Goal: Check status: Check status

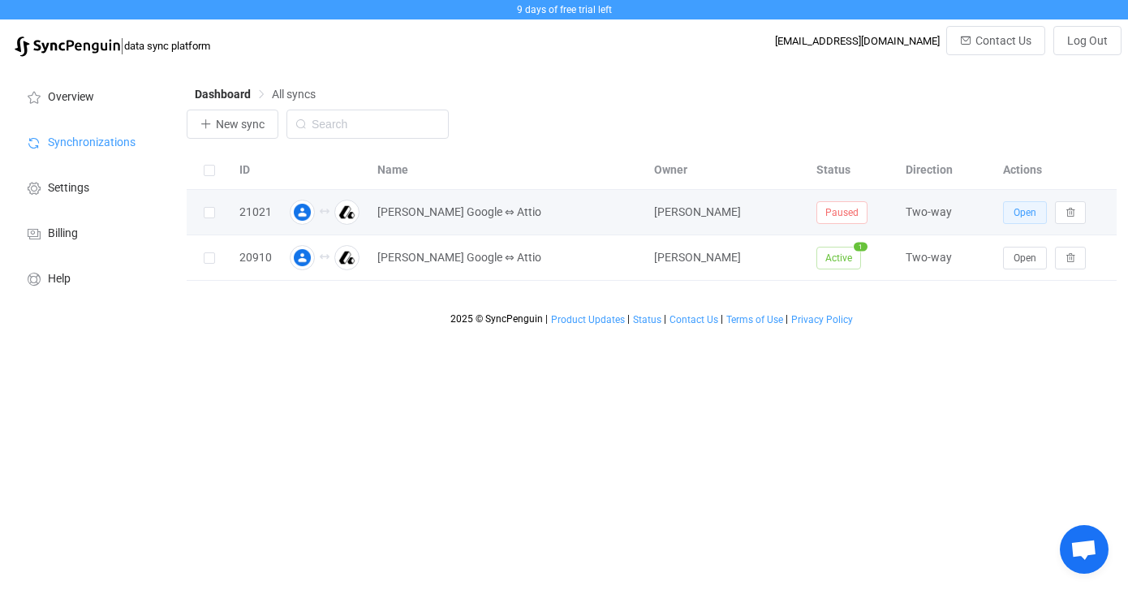
click at [1033, 213] on span "Open" at bounding box center [1025, 212] width 23 height 11
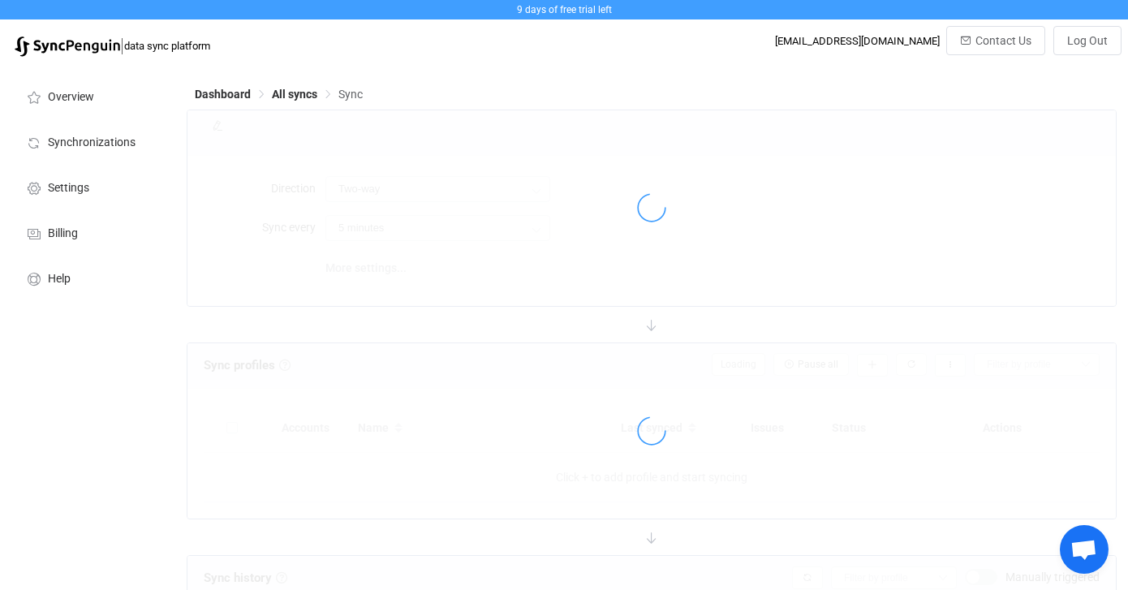
type input "15 minutes"
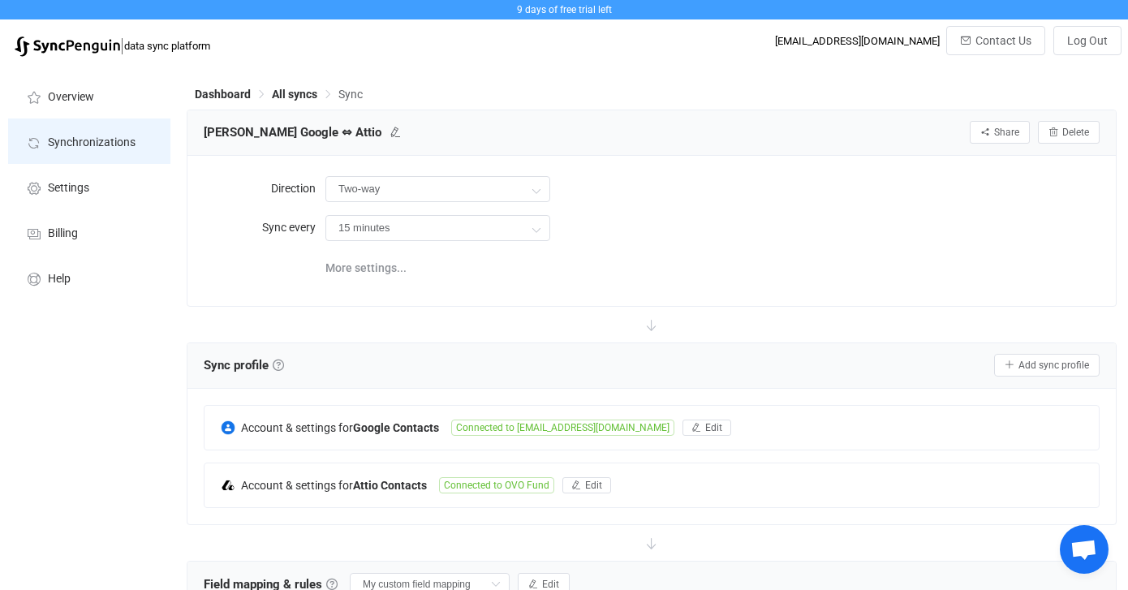
click at [111, 131] on li "Synchronizations" at bounding box center [89, 140] width 162 height 45
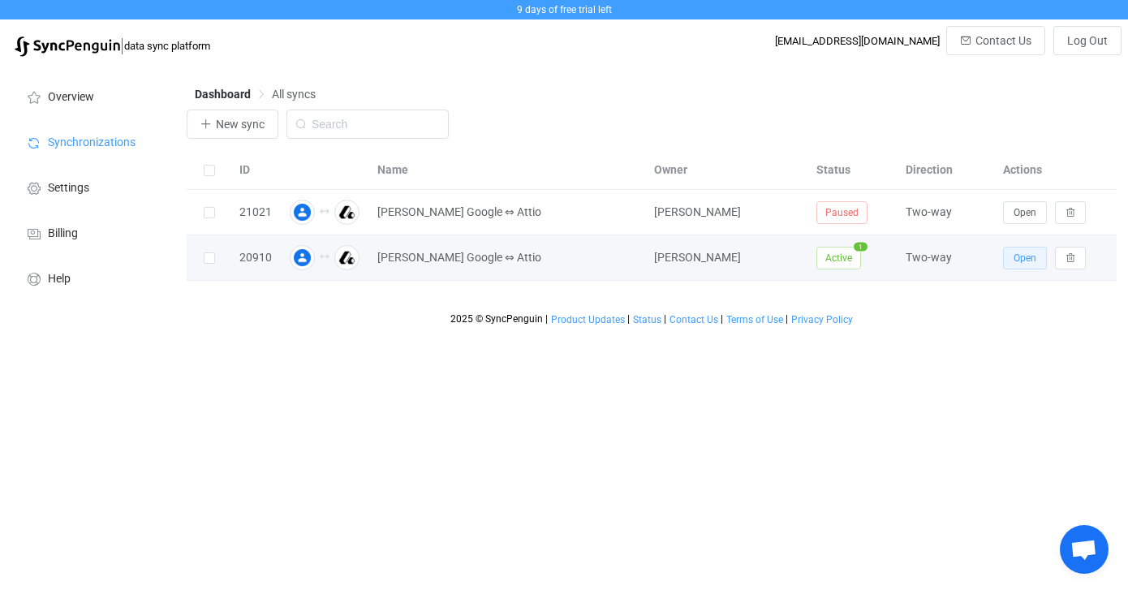
click at [1019, 263] on span "Open" at bounding box center [1025, 257] width 23 height 11
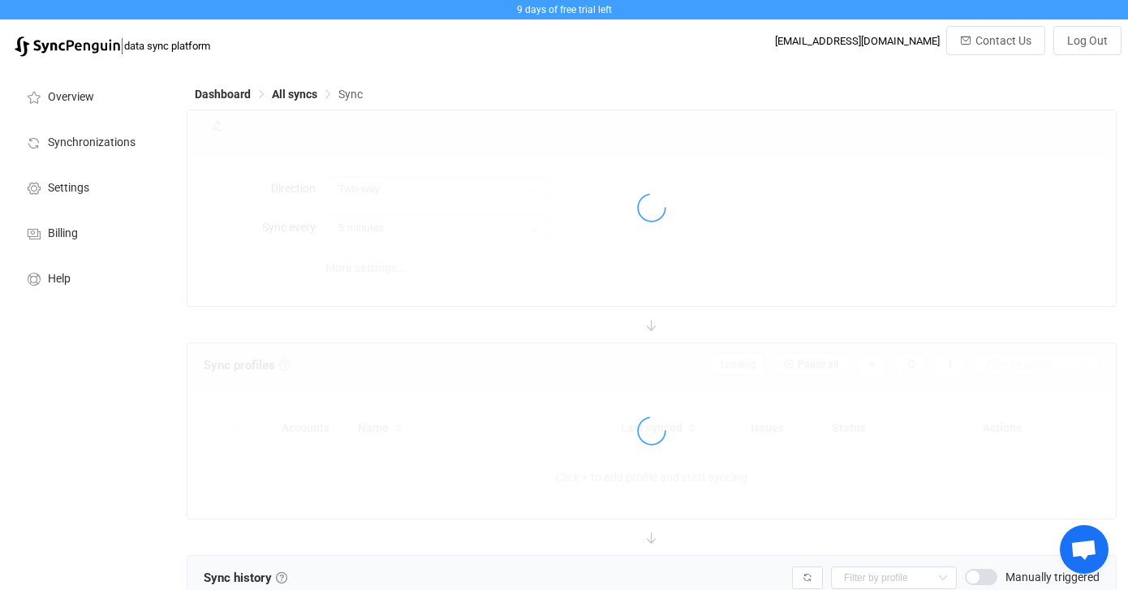
type input "15 minutes"
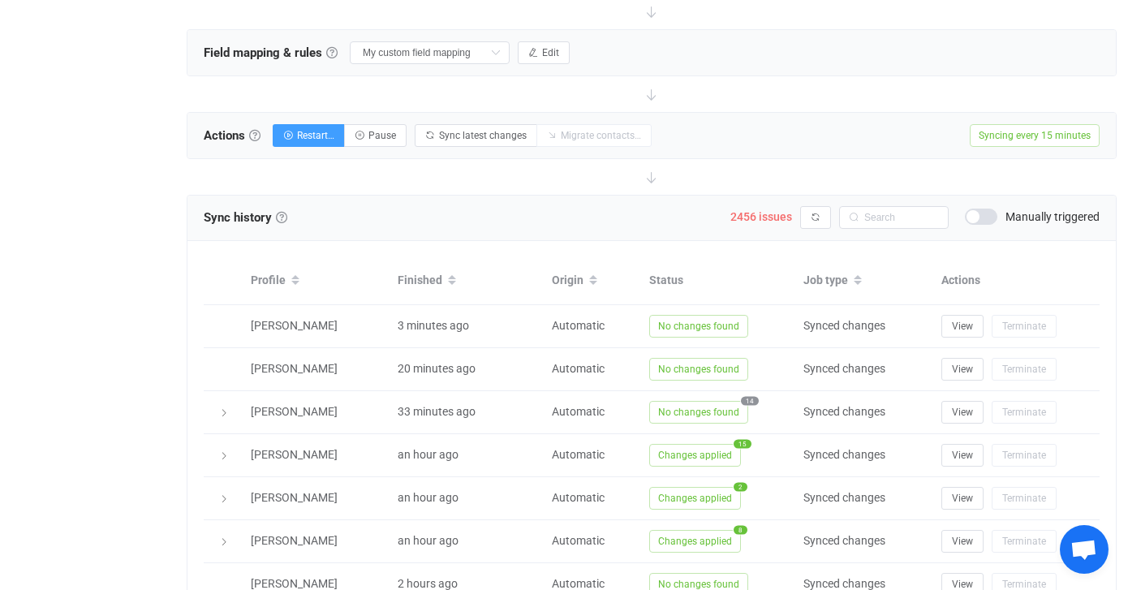
scroll to position [534, 0]
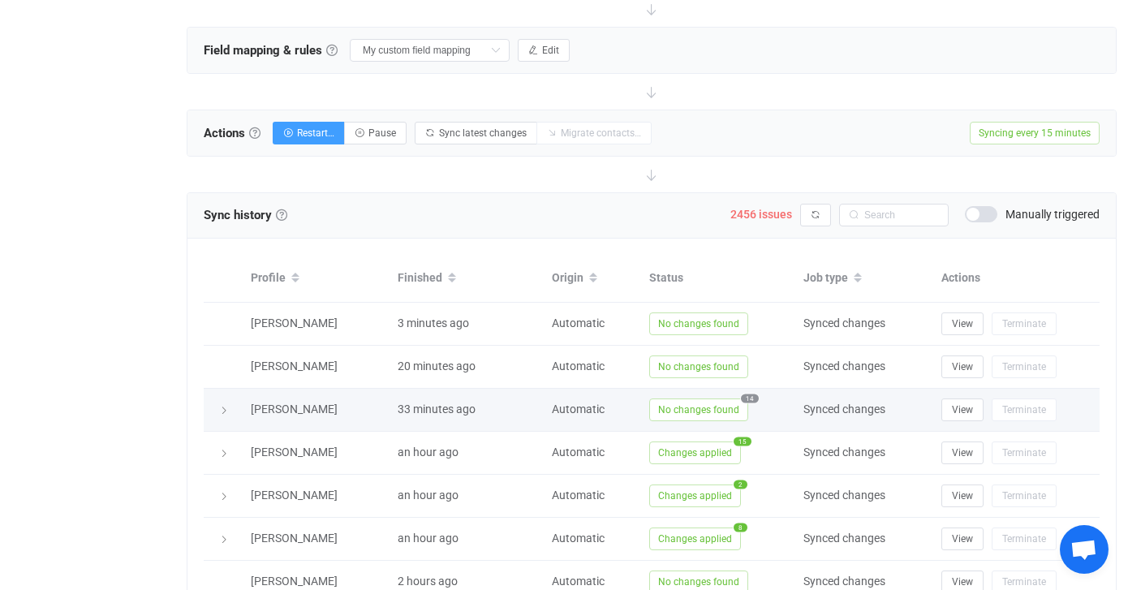
click at [222, 411] on icon at bounding box center [224, 411] width 10 height 10
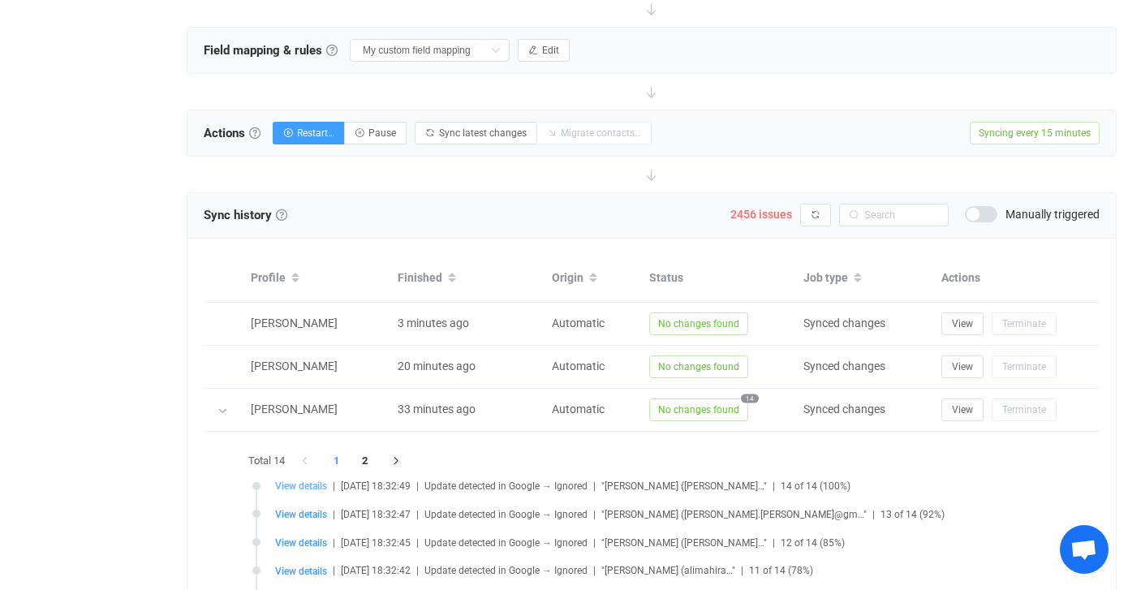
click at [294, 488] on span "View details" at bounding box center [301, 485] width 52 height 11
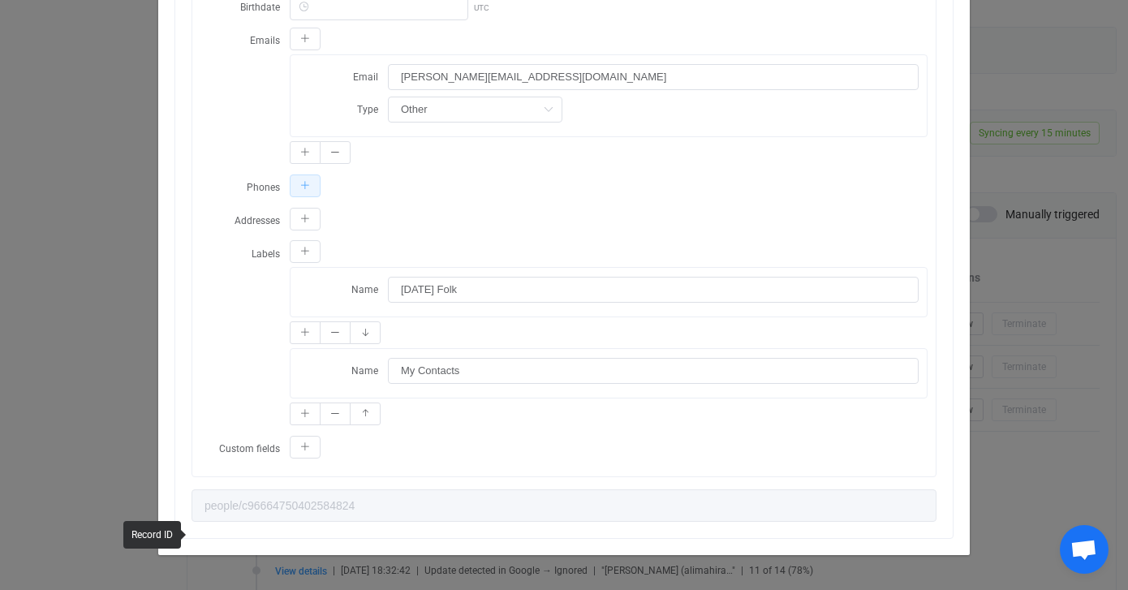
scroll to position [0, 0]
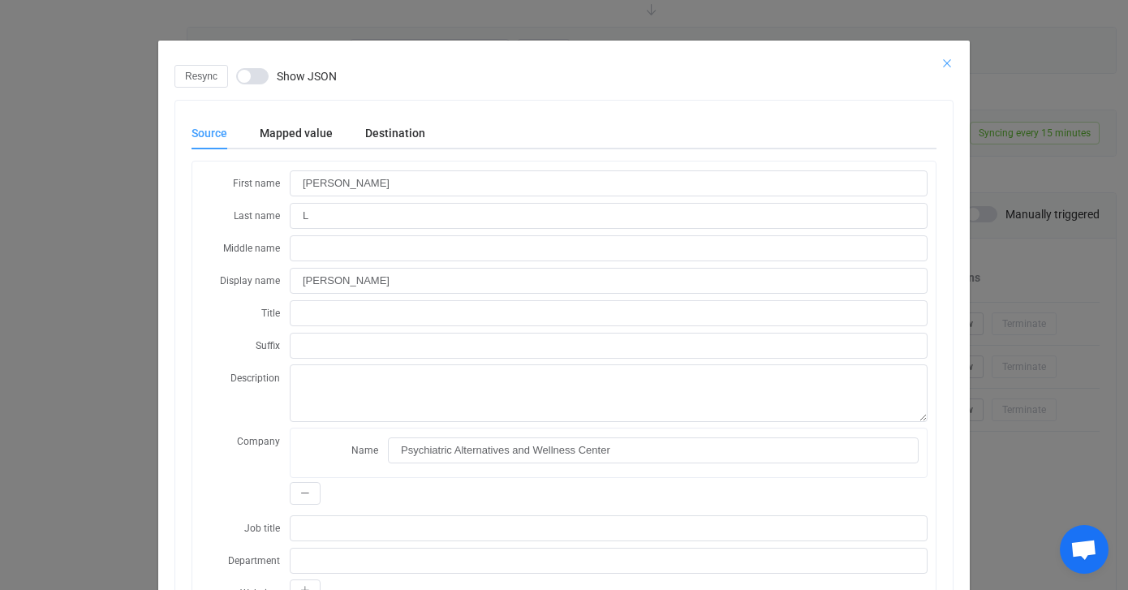
click at [948, 64] on icon "Close" at bounding box center [946, 63] width 13 height 13
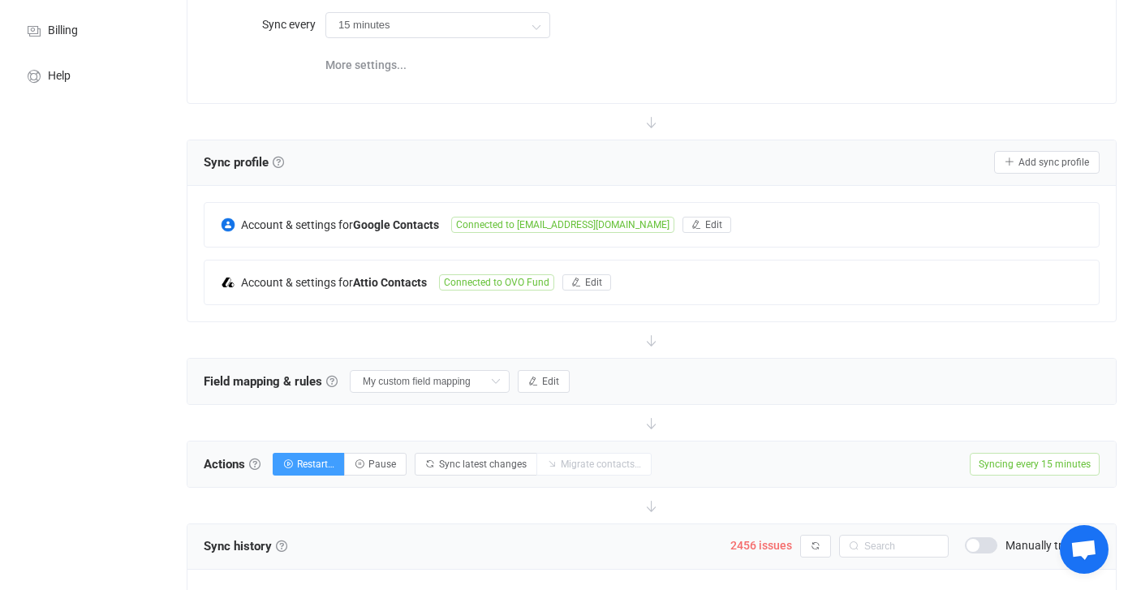
scroll to position [204, 0]
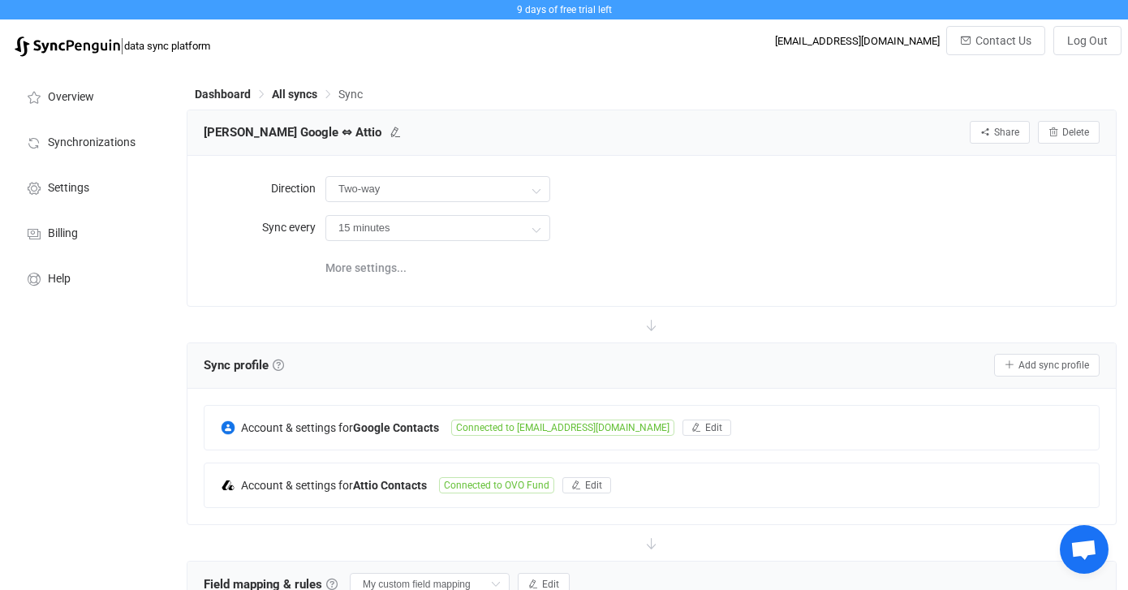
scroll to position [523, 0]
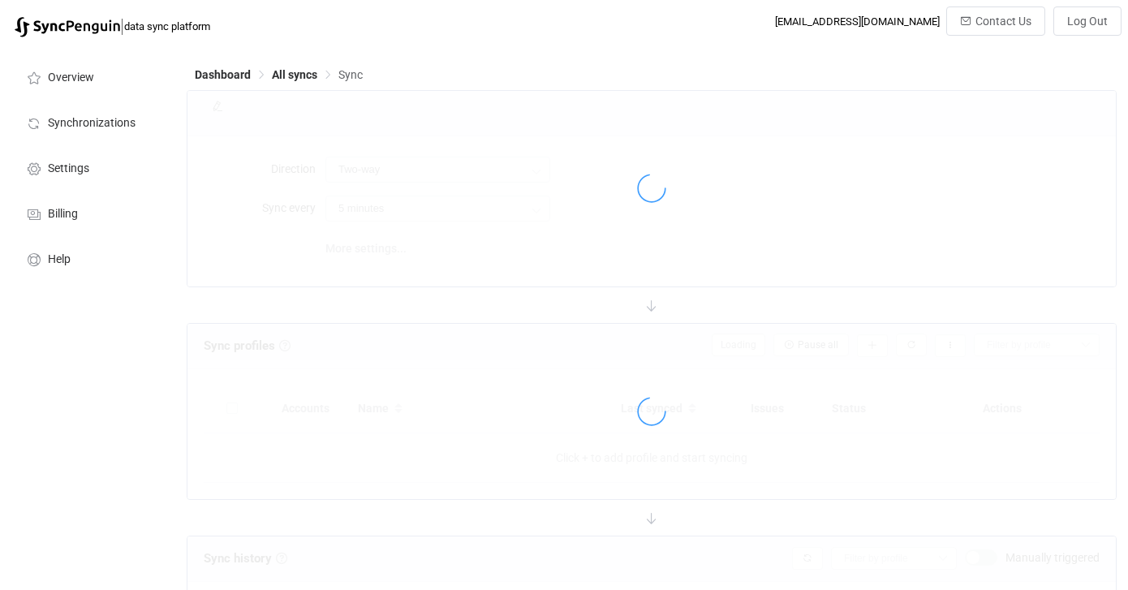
type input "15 minutes"
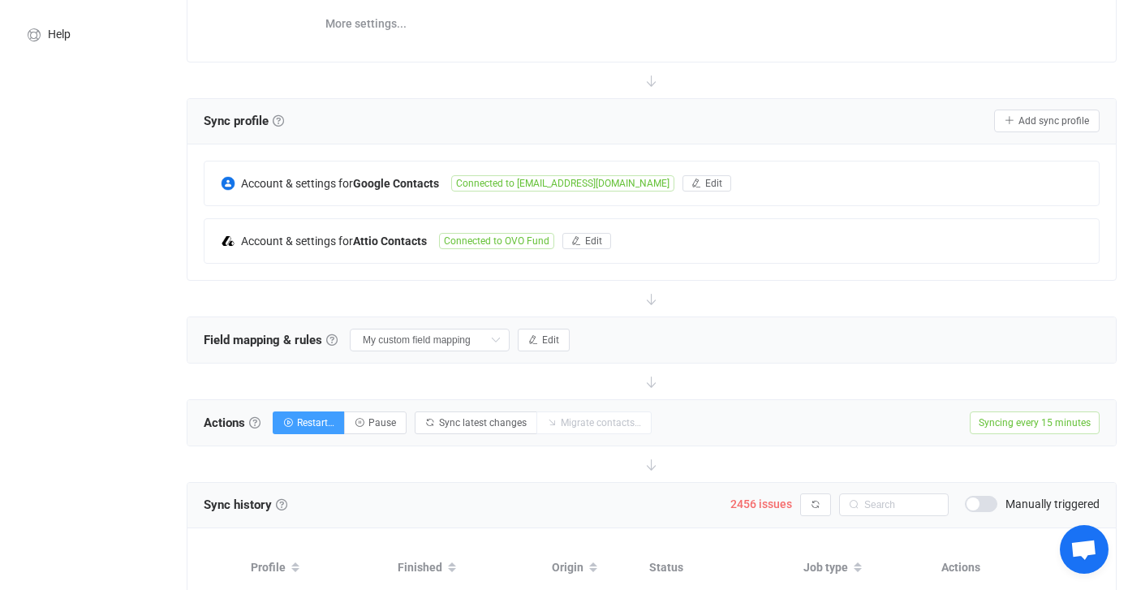
scroll to position [253, 0]
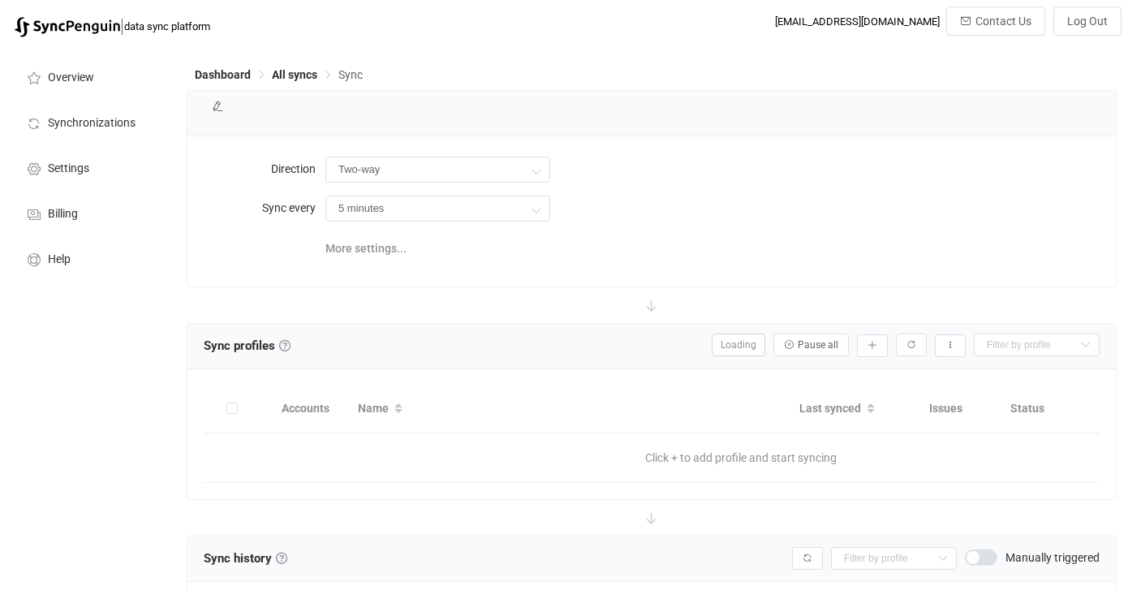
type input "15 minutes"
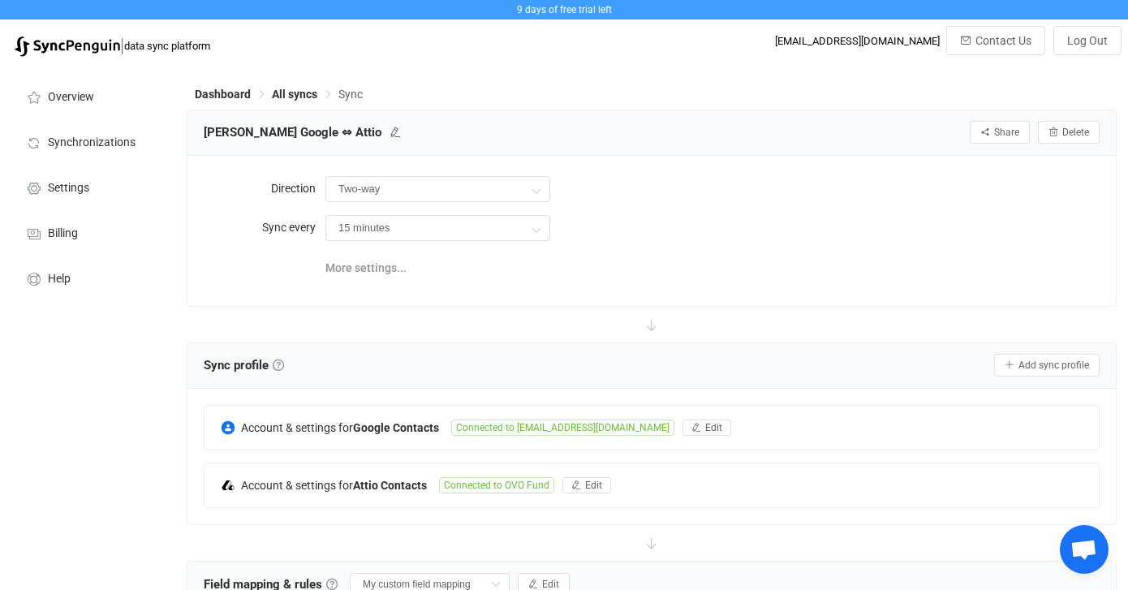
scroll to position [455, 0]
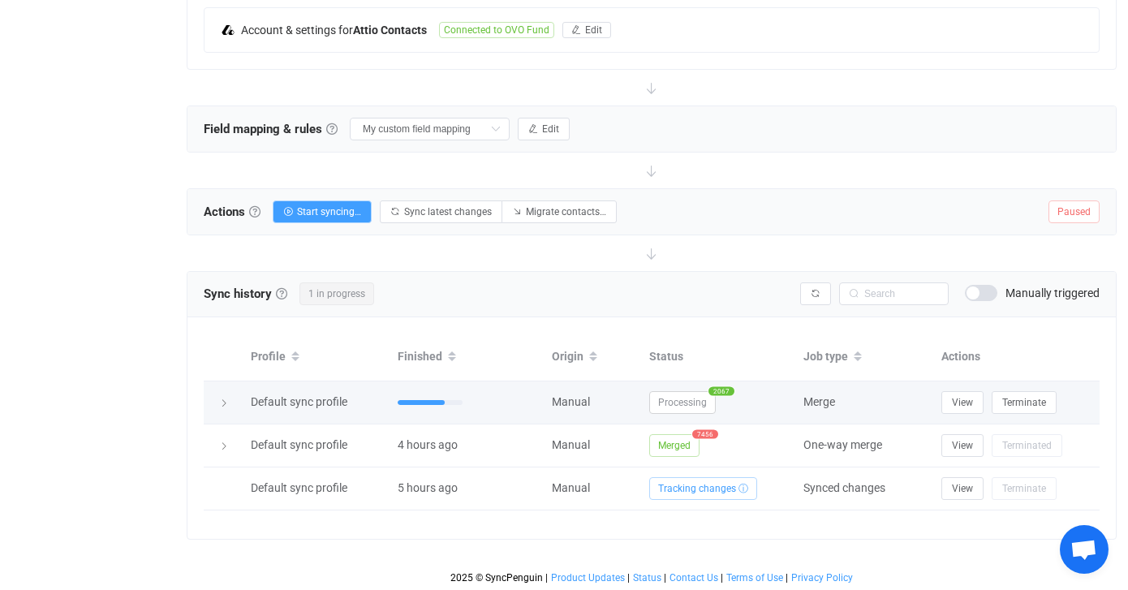
click at [230, 405] on div at bounding box center [223, 402] width 23 height 16
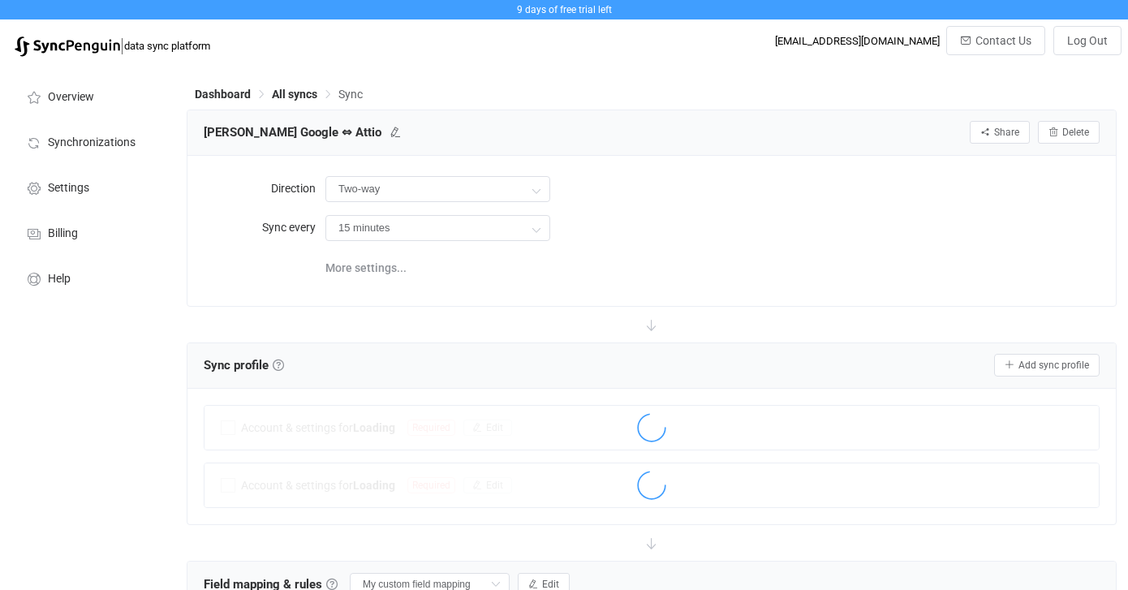
scroll to position [455, 0]
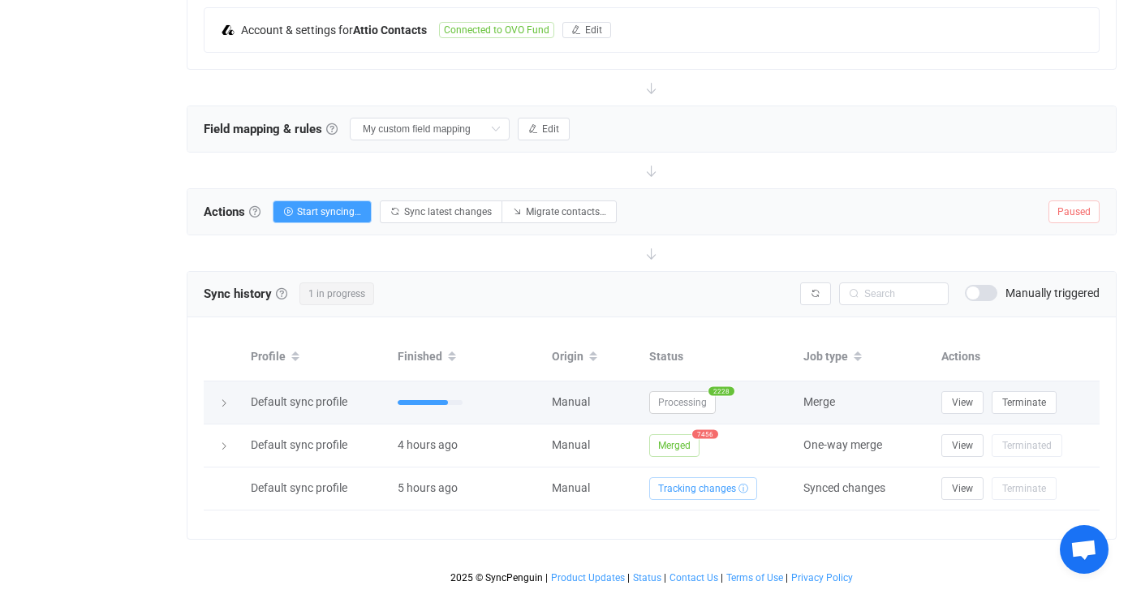
click at [227, 398] on icon at bounding box center [224, 403] width 10 height 10
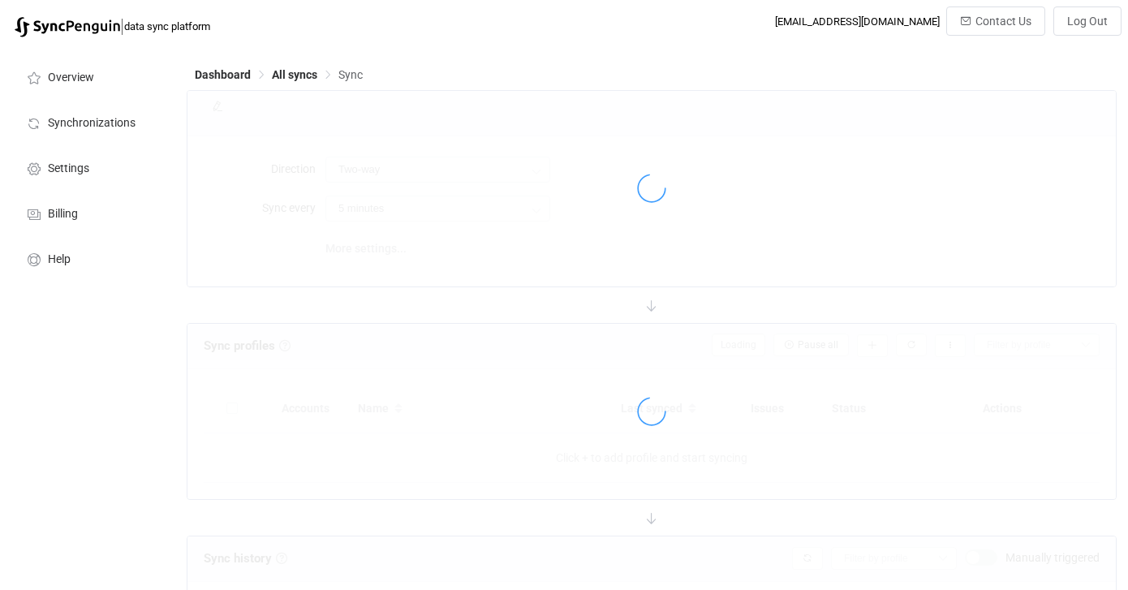
type input "15 minutes"
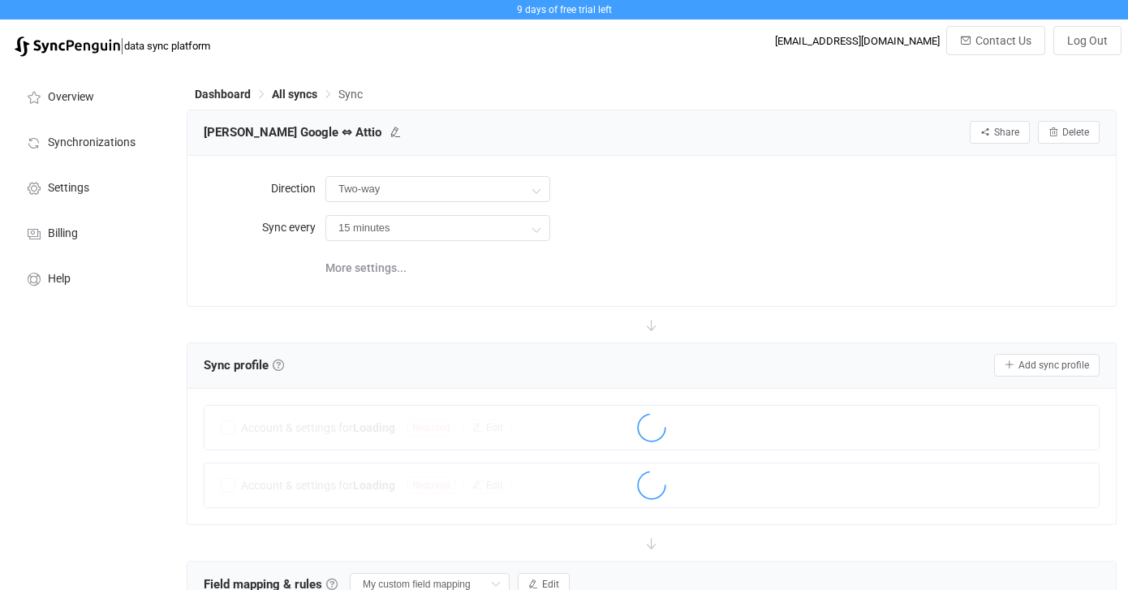
scroll to position [455, 0]
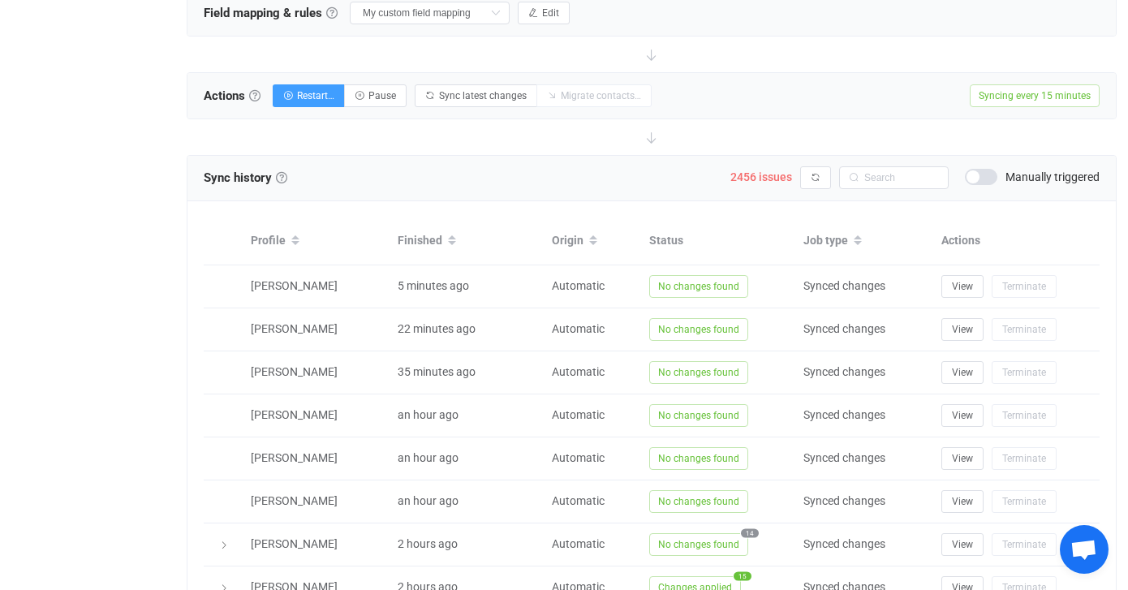
scroll to position [563, 0]
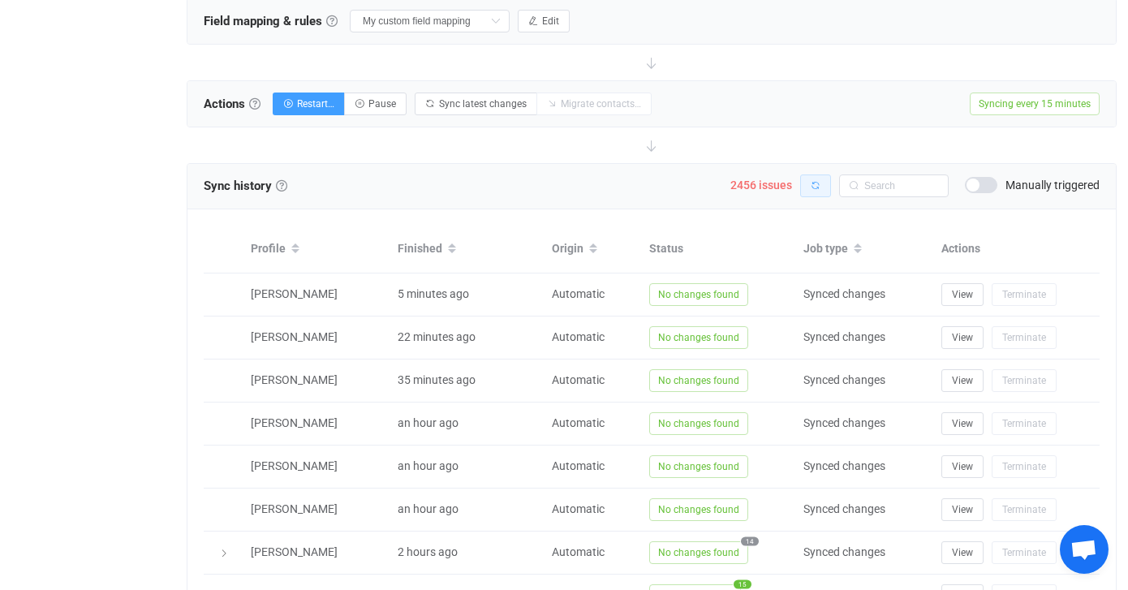
click at [816, 178] on button "button" at bounding box center [815, 185] width 31 height 23
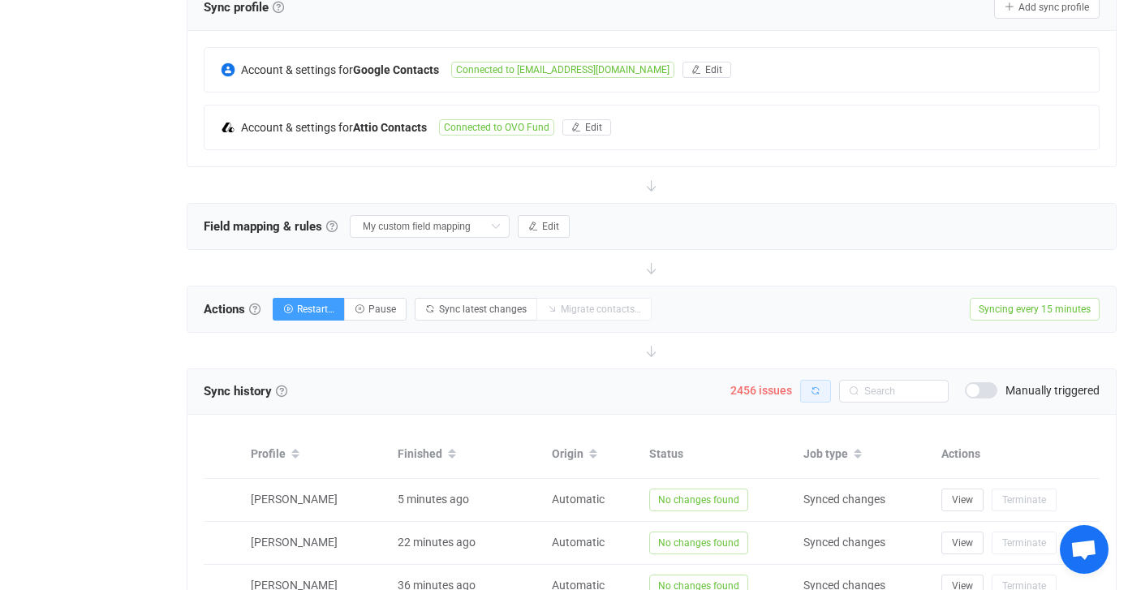
scroll to position [0, 0]
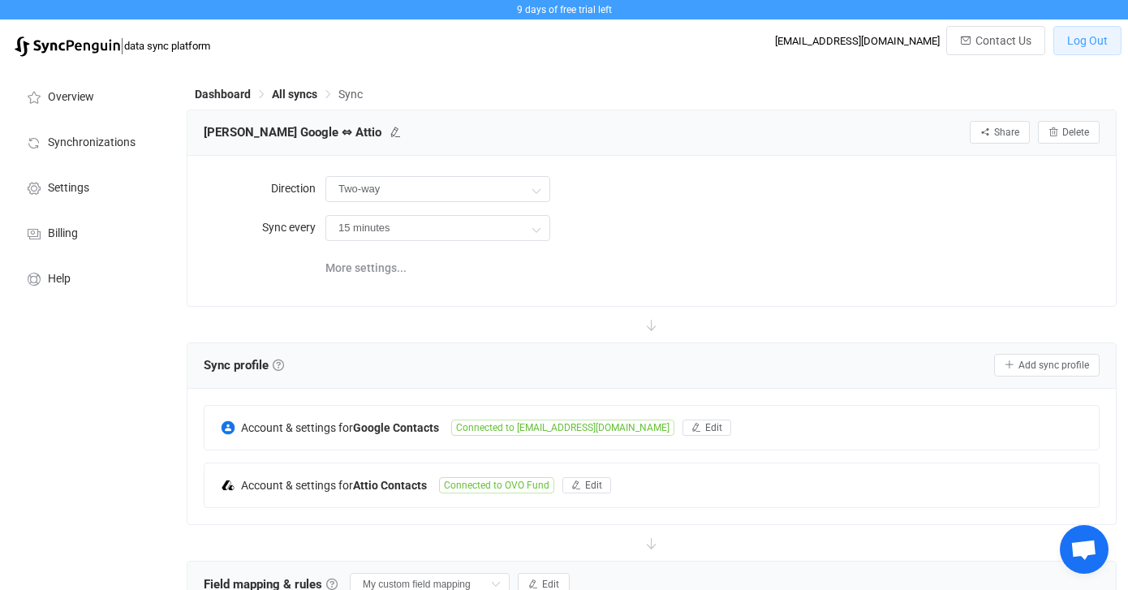
click at [1104, 38] on span "Log Out" at bounding box center [1087, 40] width 41 height 13
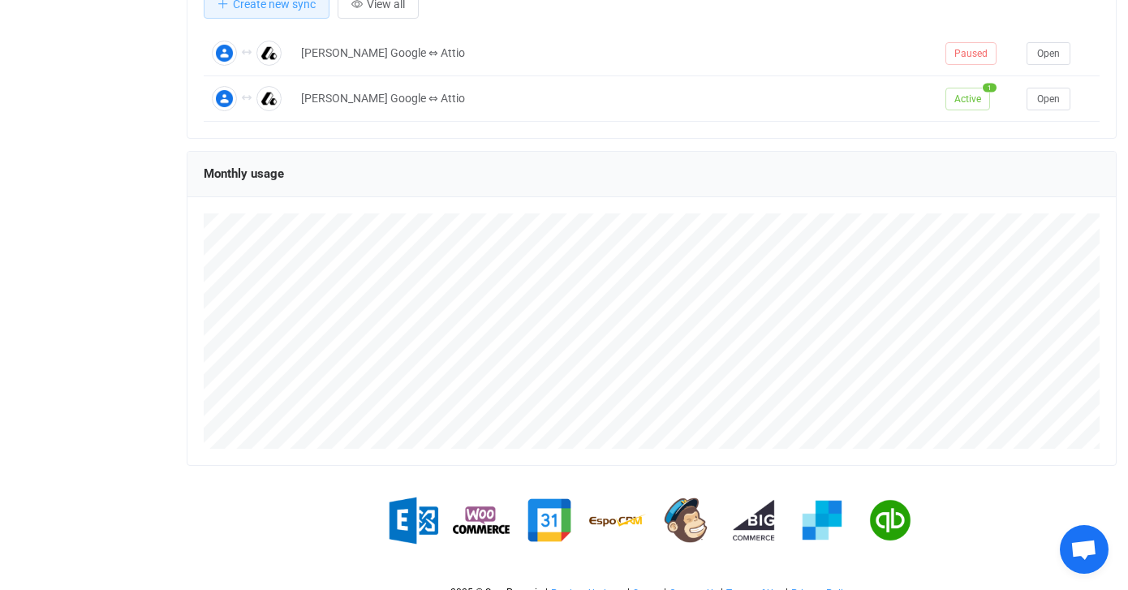
scroll to position [306, 0]
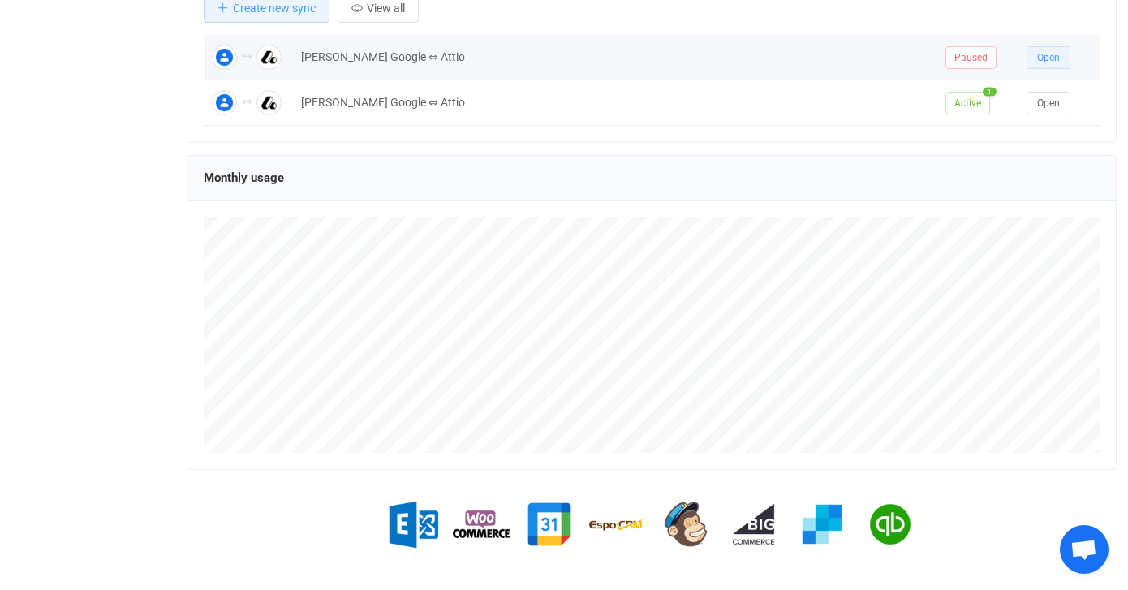
click at [1052, 58] on span "Open" at bounding box center [1048, 57] width 23 height 11
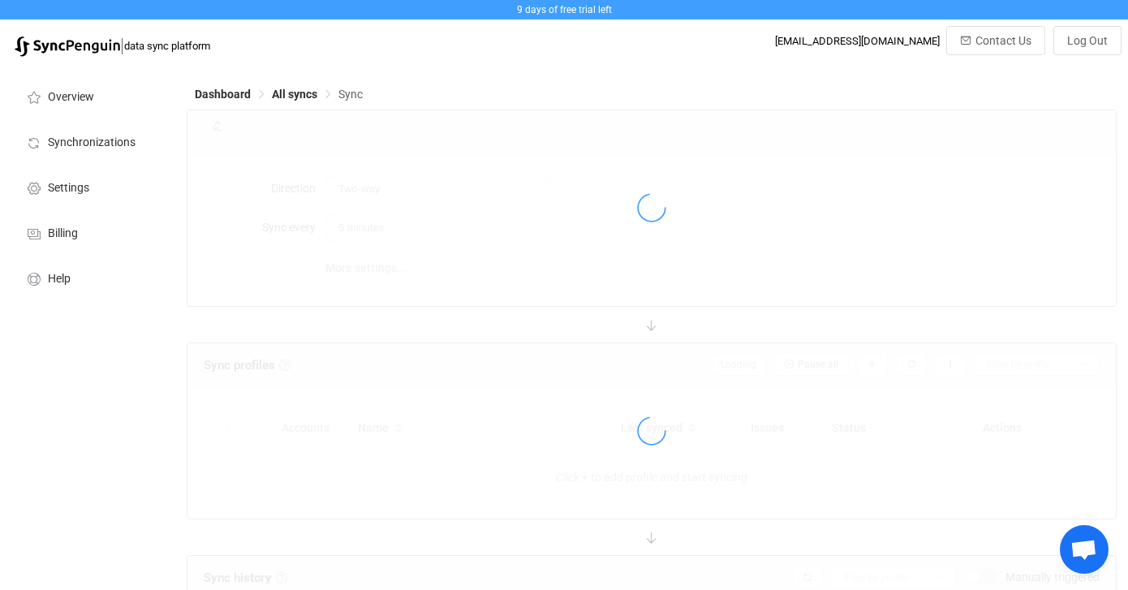
type input "15 minutes"
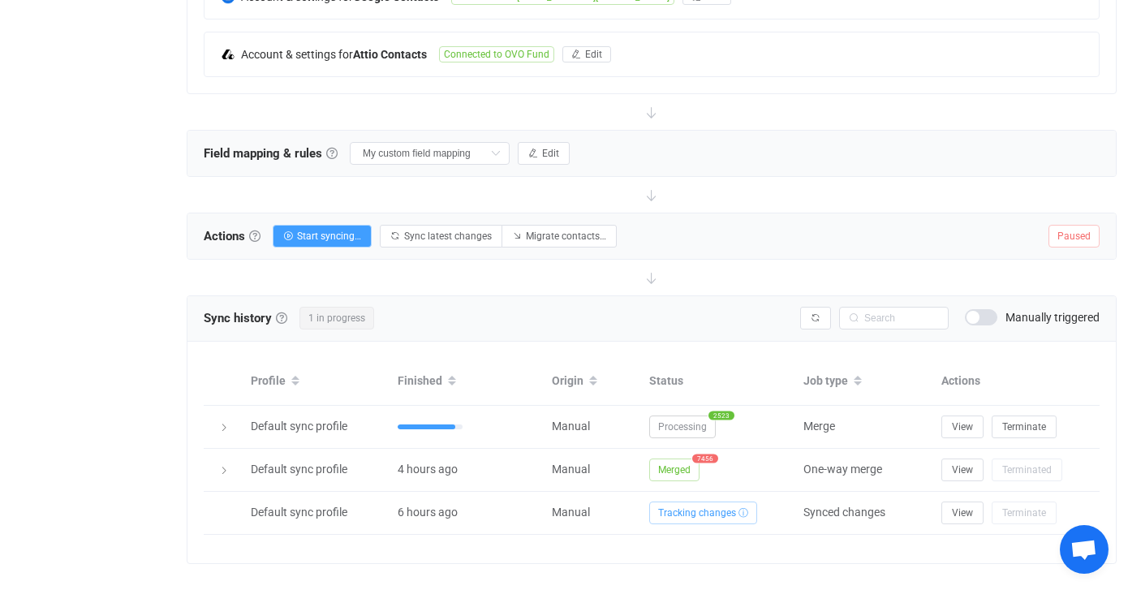
scroll to position [440, 0]
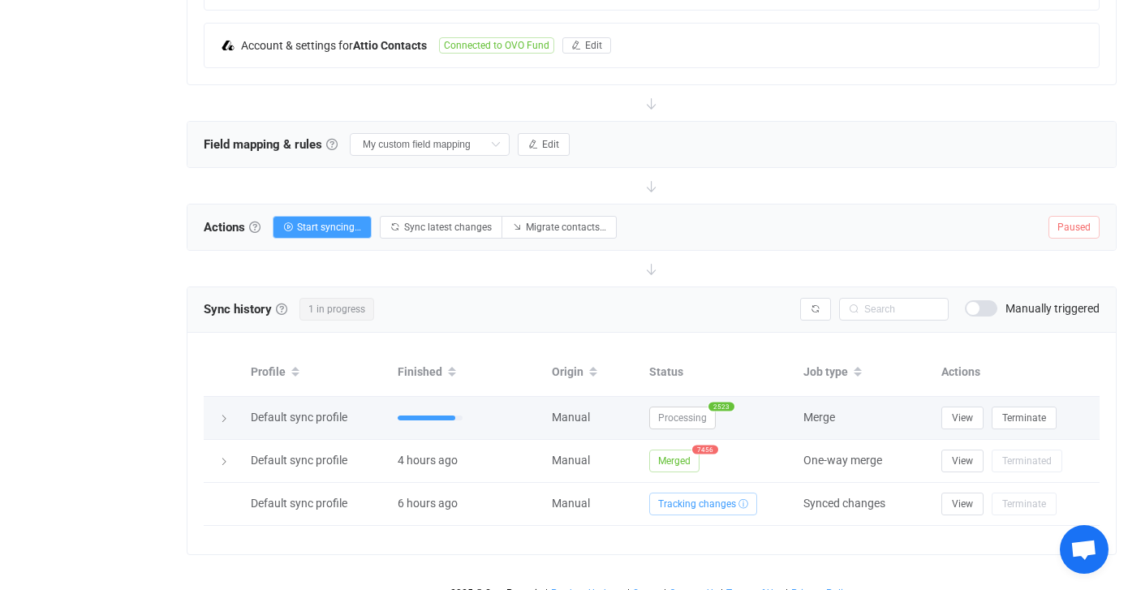
click at [224, 420] on icon at bounding box center [224, 419] width 10 height 10
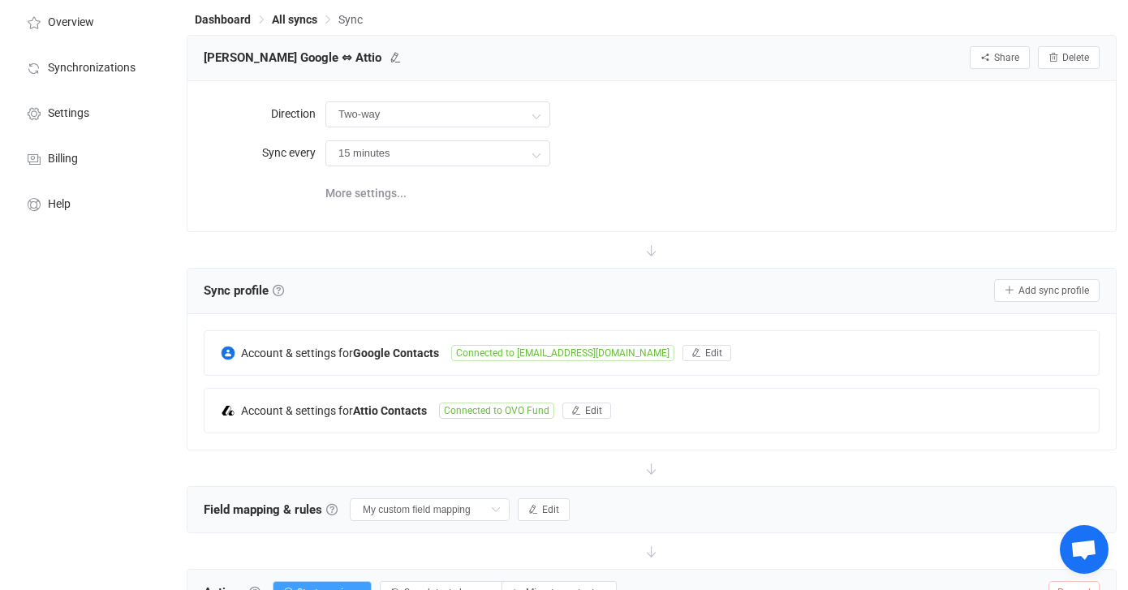
scroll to position [0, 0]
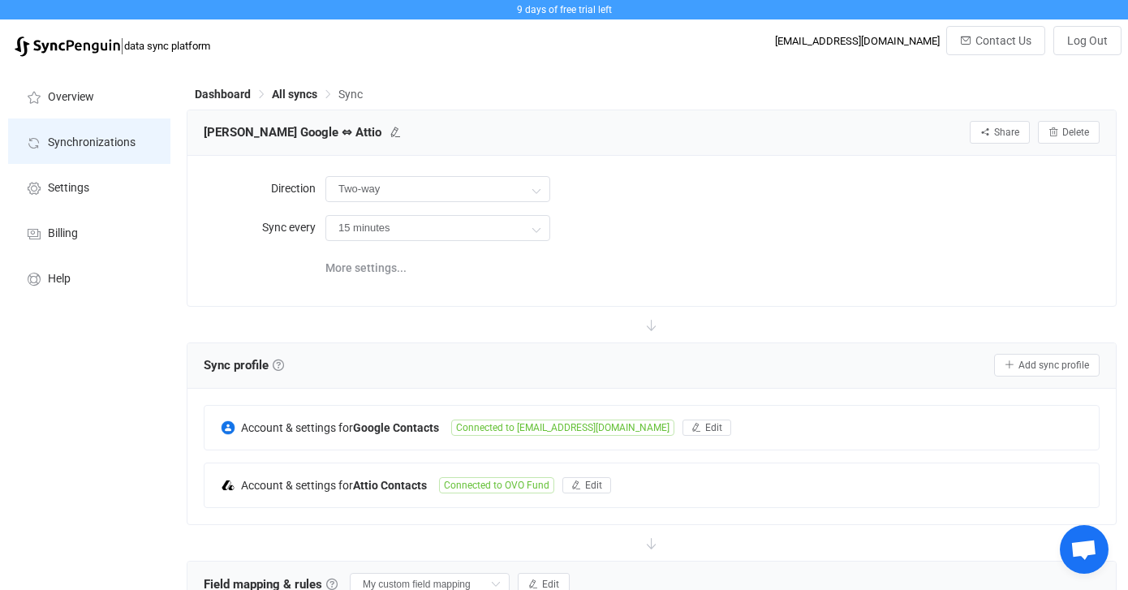
click at [70, 133] on li "Synchronizations" at bounding box center [89, 140] width 162 height 45
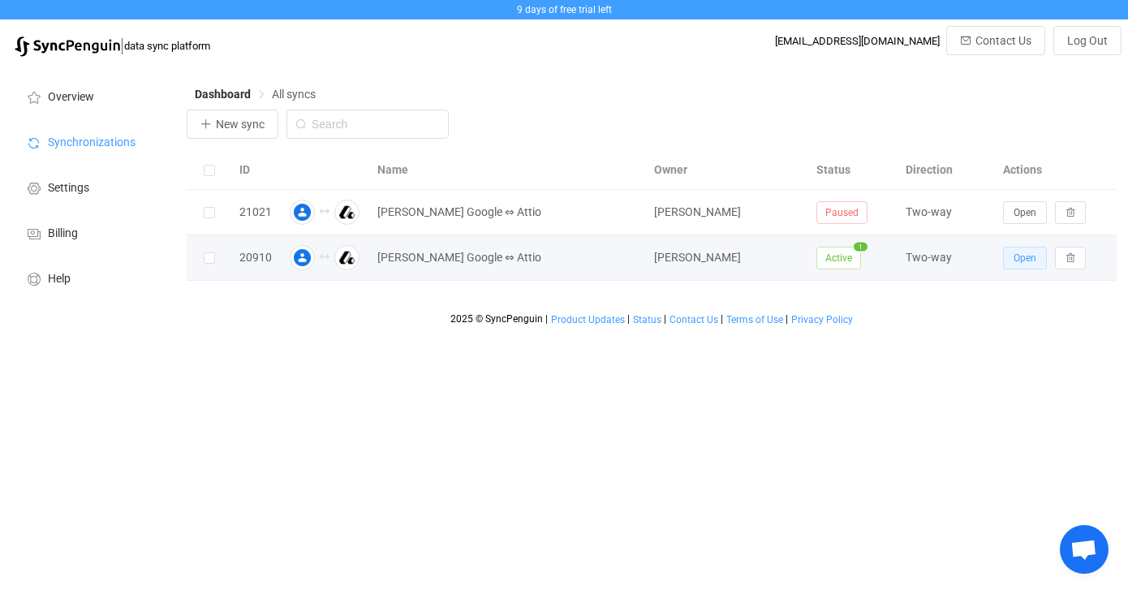
click at [1027, 260] on span "Open" at bounding box center [1025, 257] width 23 height 11
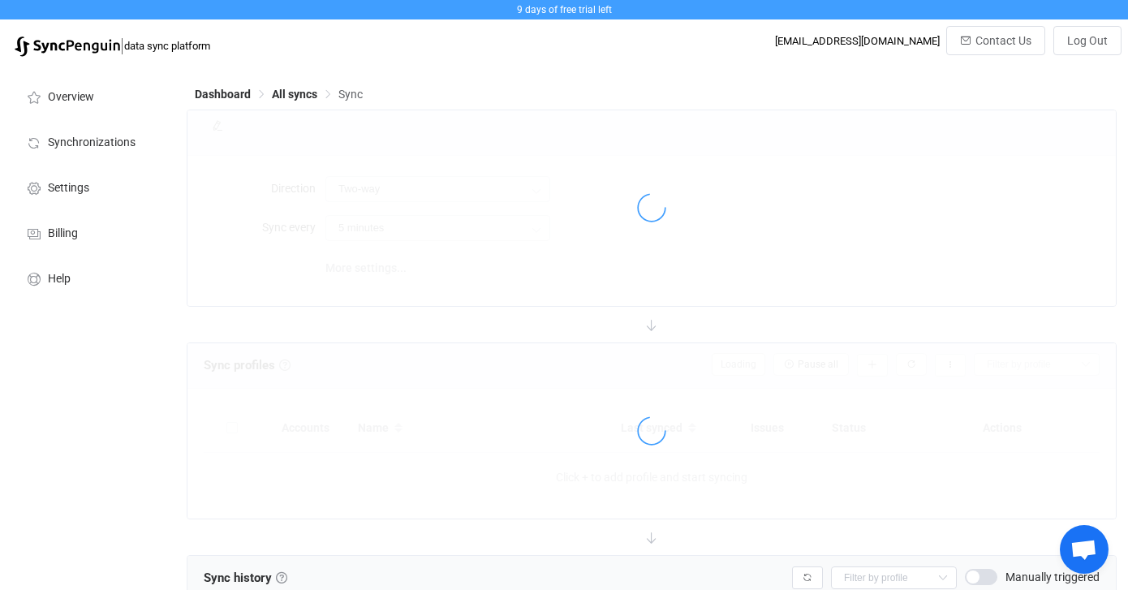
type input "15 minutes"
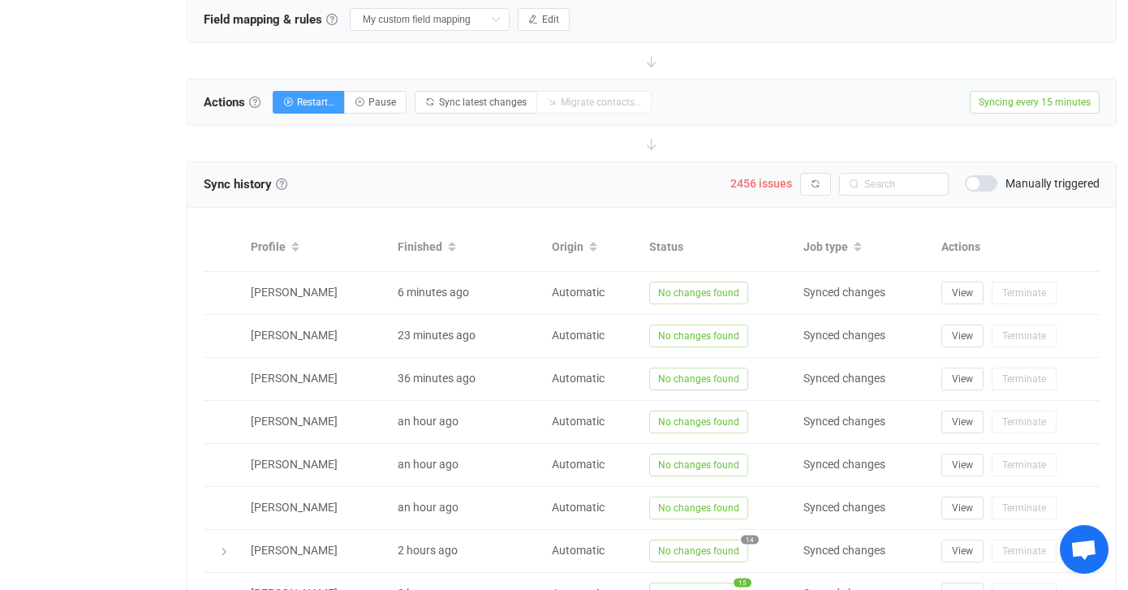
scroll to position [605, 0]
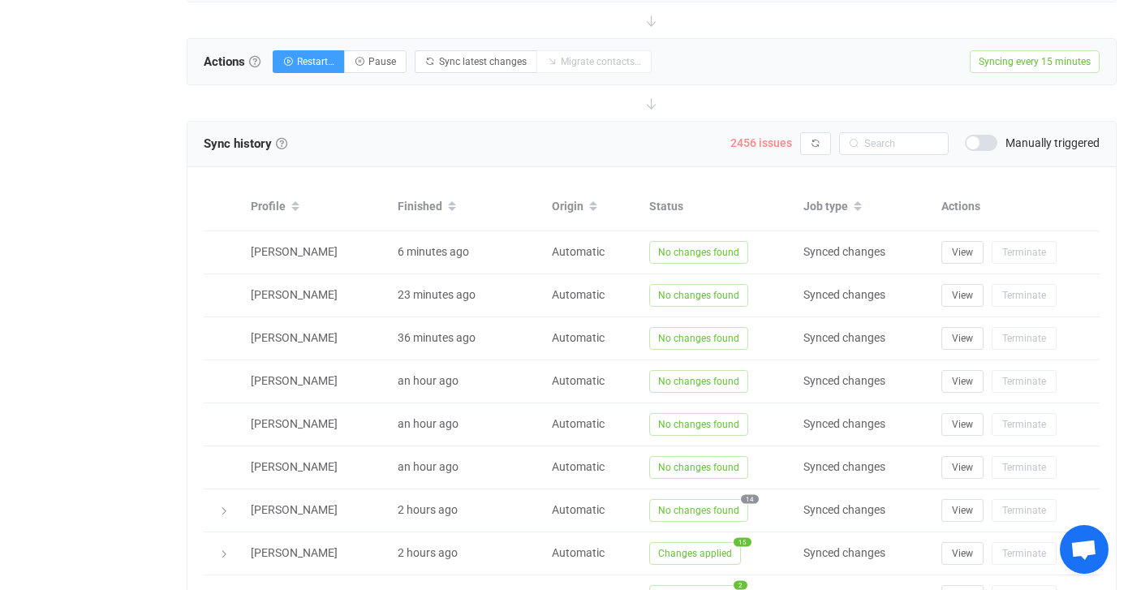
click at [781, 139] on span "2456 issues" at bounding box center [761, 142] width 62 height 13
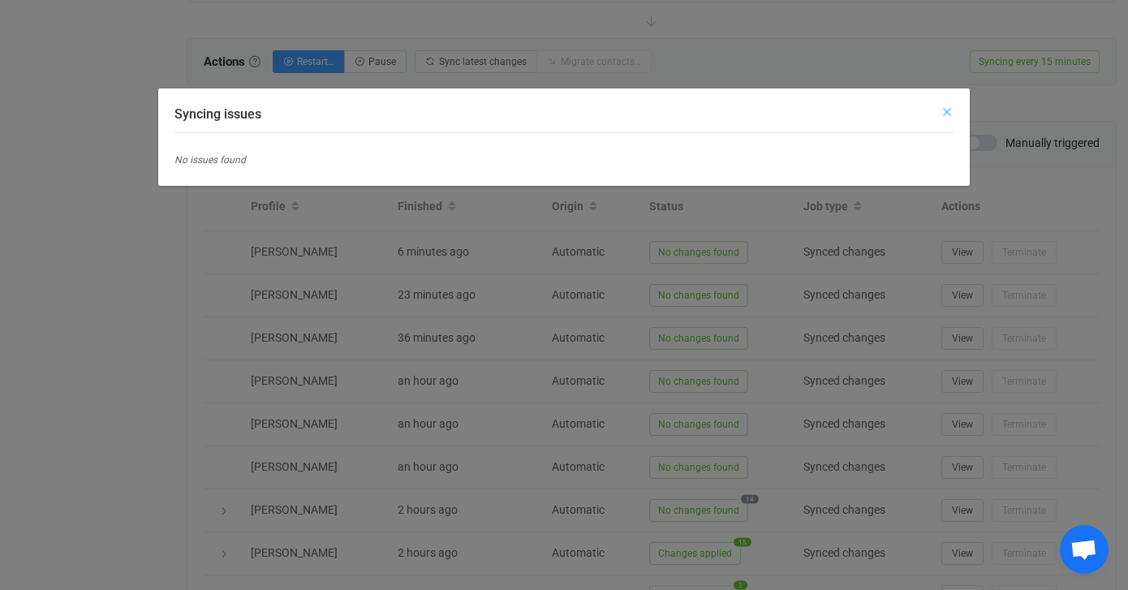
click at [948, 113] on icon "Close" at bounding box center [946, 111] width 13 height 13
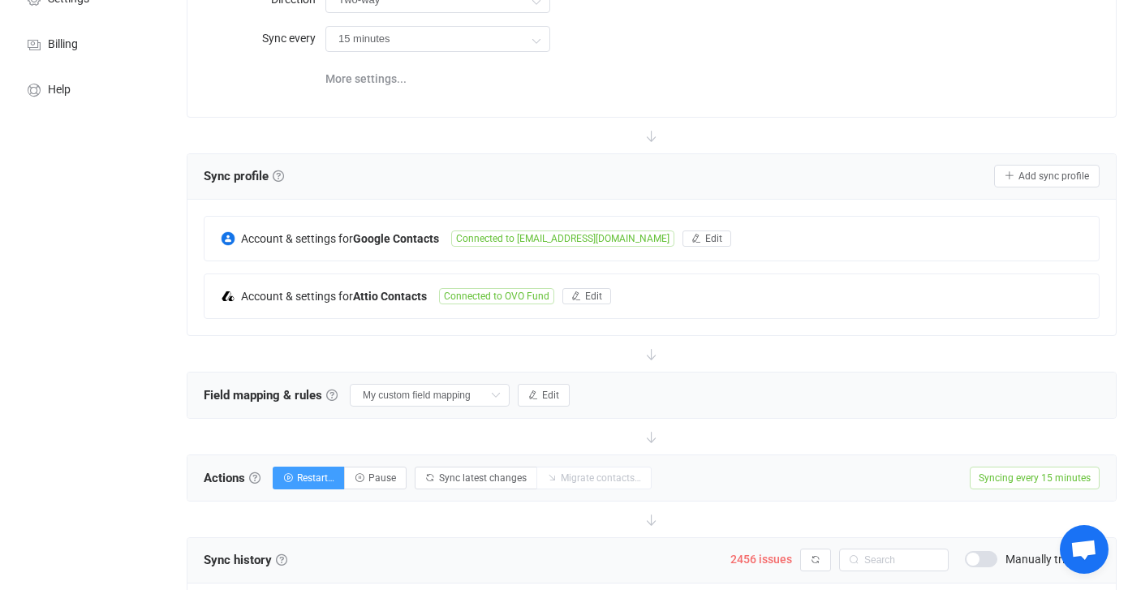
scroll to position [395, 0]
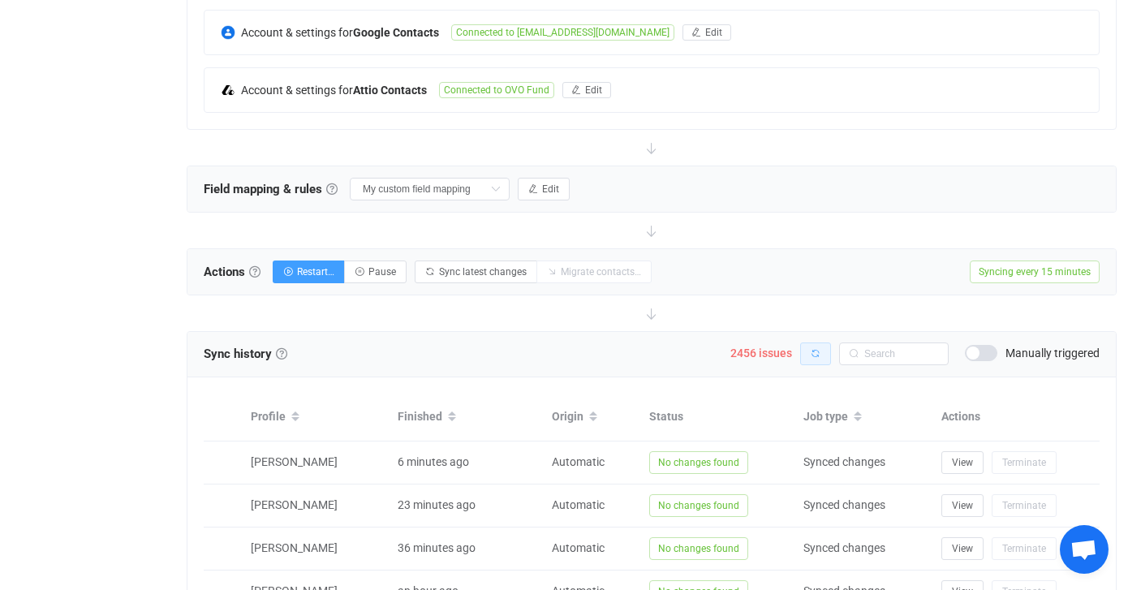
click at [810, 351] on button "button" at bounding box center [815, 353] width 31 height 23
click at [986, 349] on span at bounding box center [981, 353] width 32 height 16
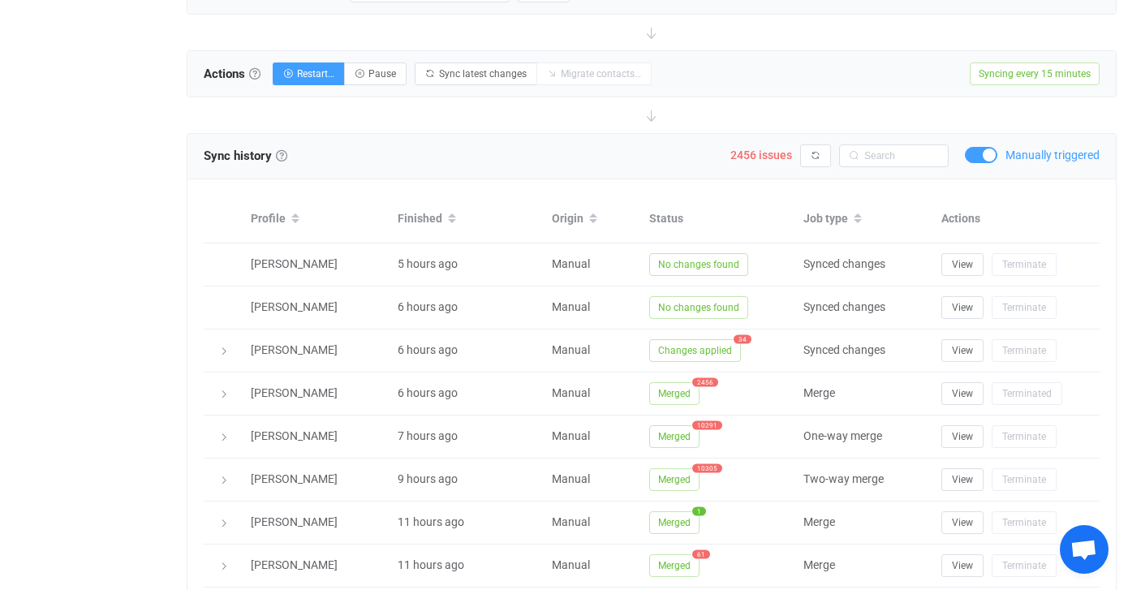
scroll to position [595, 0]
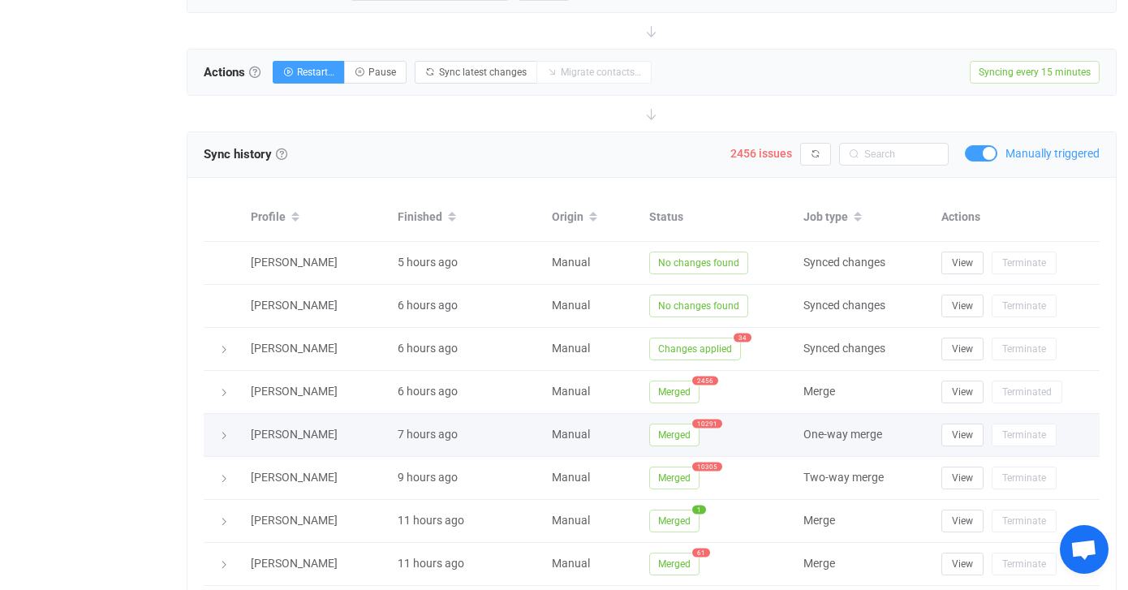
click at [704, 436] on div "Merged 10291" at bounding box center [718, 435] width 154 height 23
click at [687, 433] on span "Merged" at bounding box center [674, 435] width 50 height 23
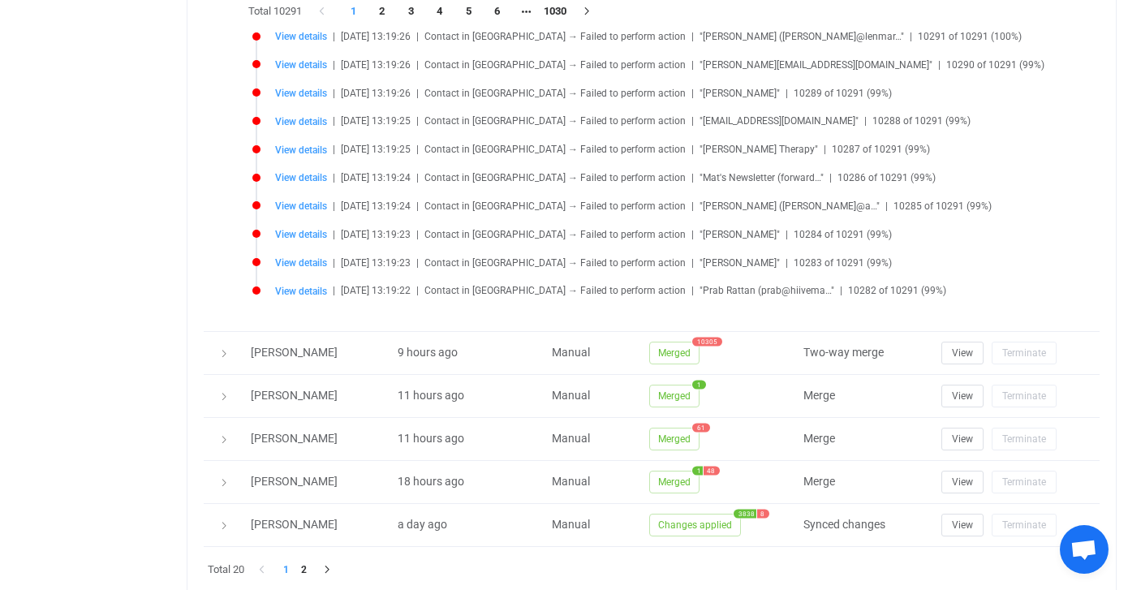
scroll to position [958, 0]
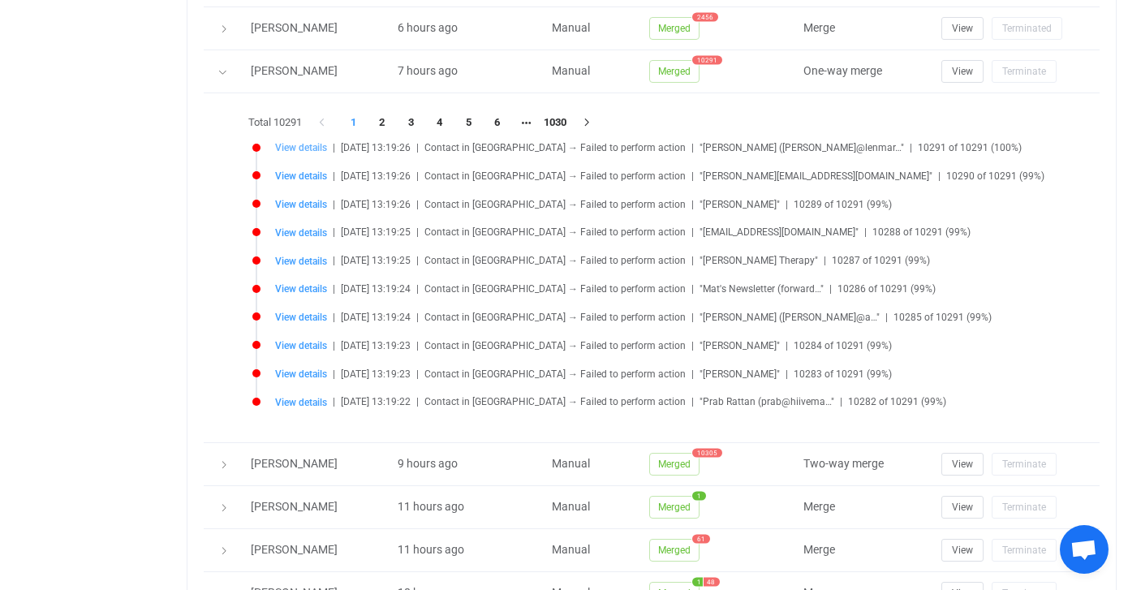
click at [297, 145] on span "View details" at bounding box center [301, 147] width 52 height 11
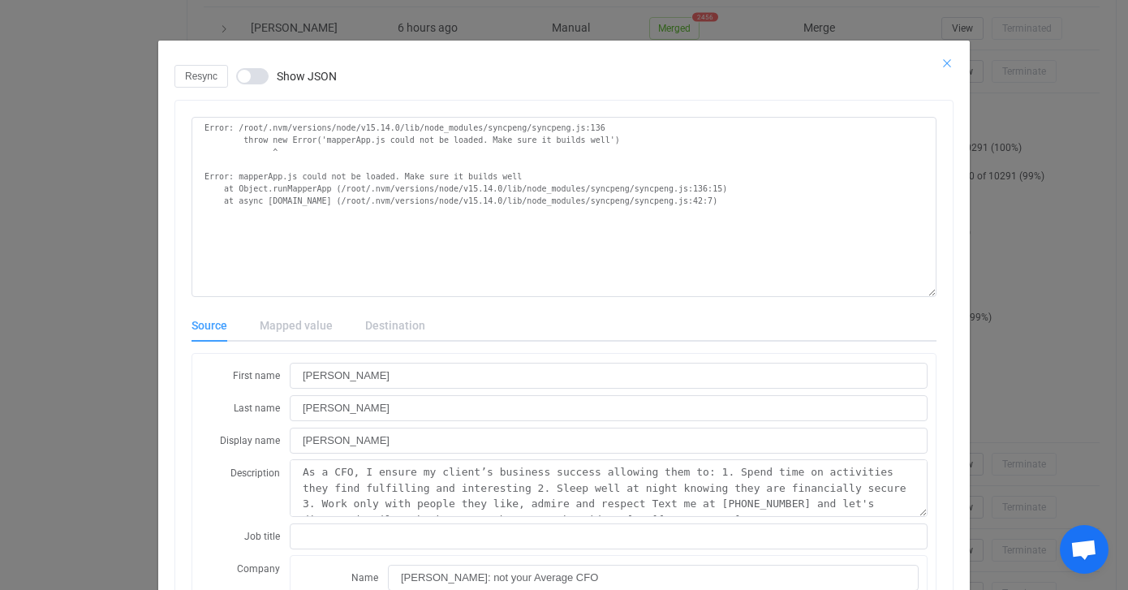
click at [943, 59] on icon "Close" at bounding box center [946, 63] width 13 height 13
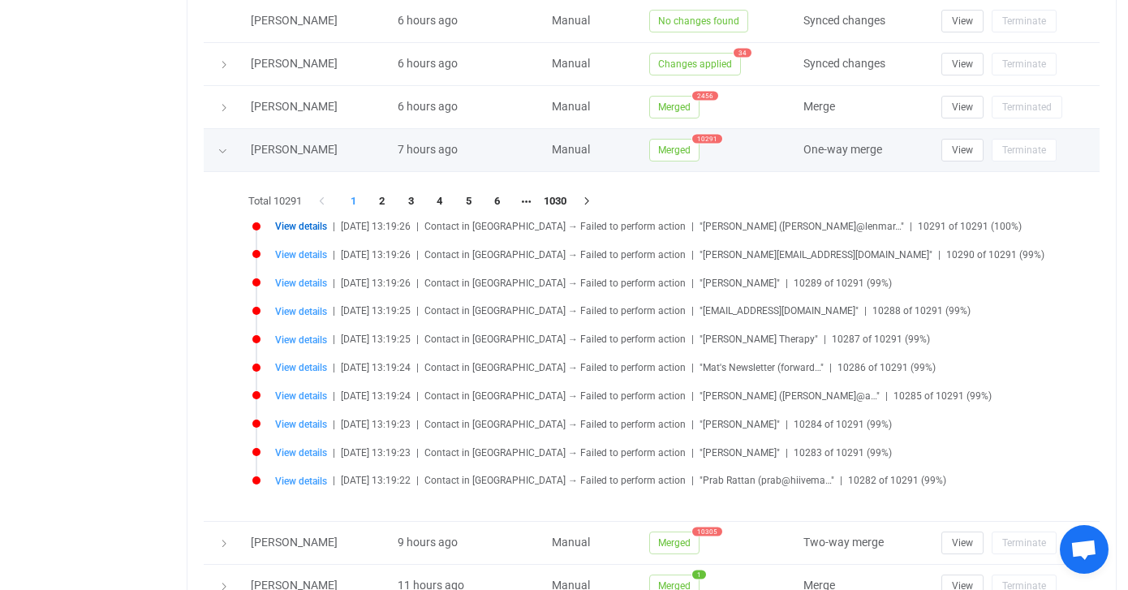
scroll to position [875, 0]
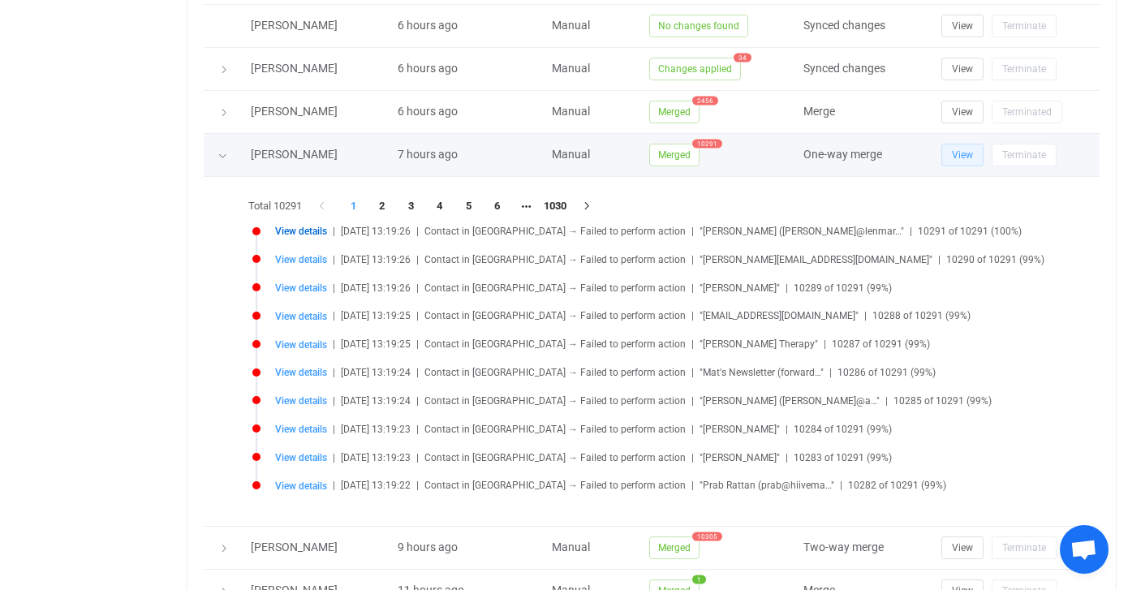
click at [966, 156] on span "View" at bounding box center [962, 154] width 21 height 11
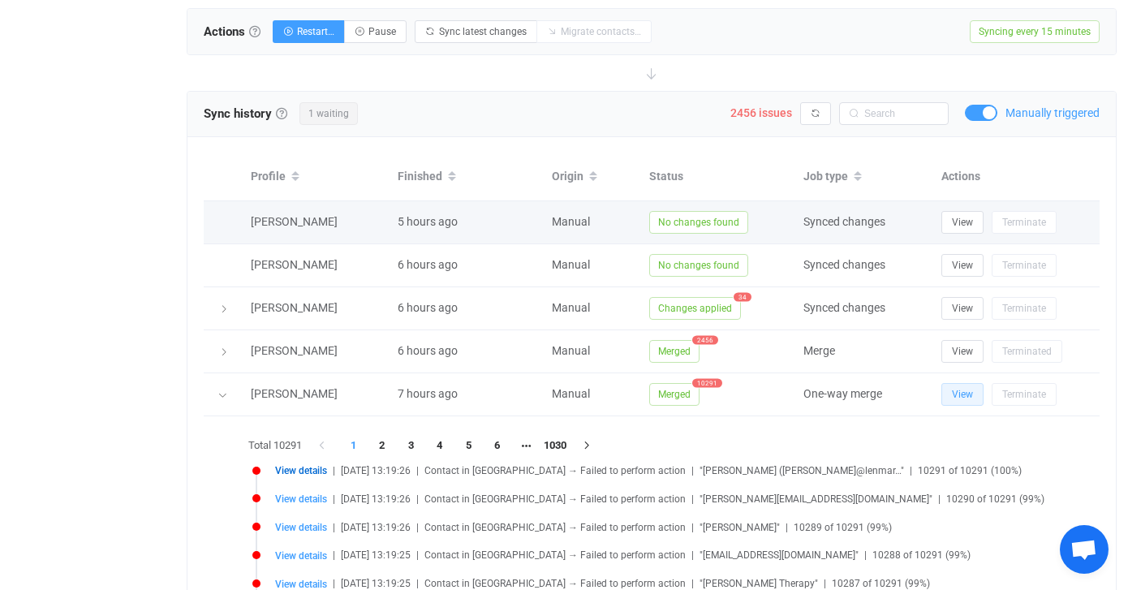
scroll to position [624, 0]
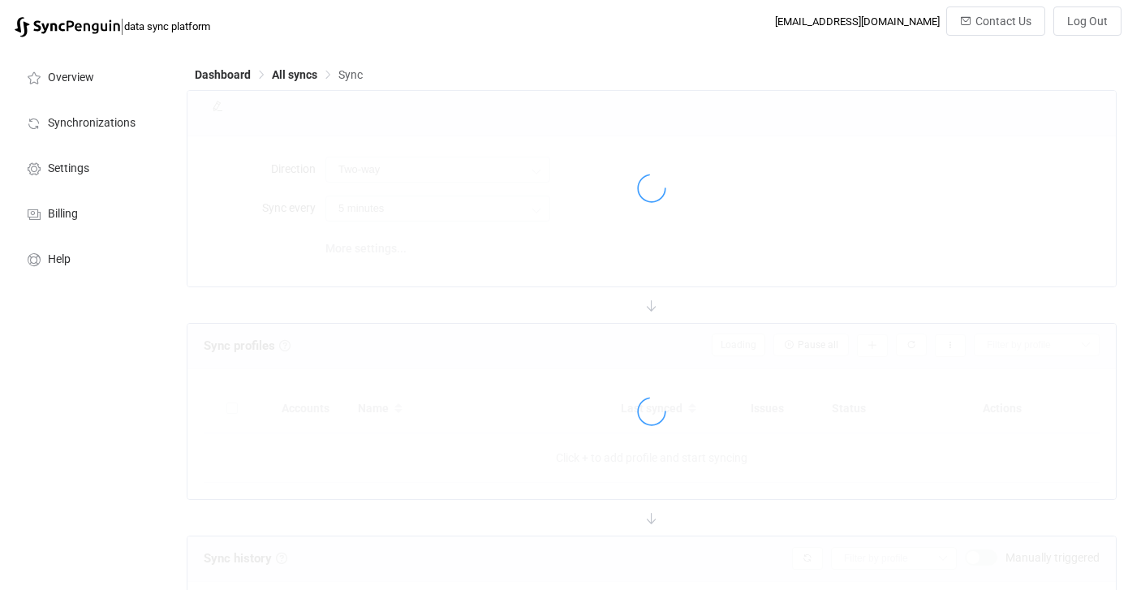
type input "15 minutes"
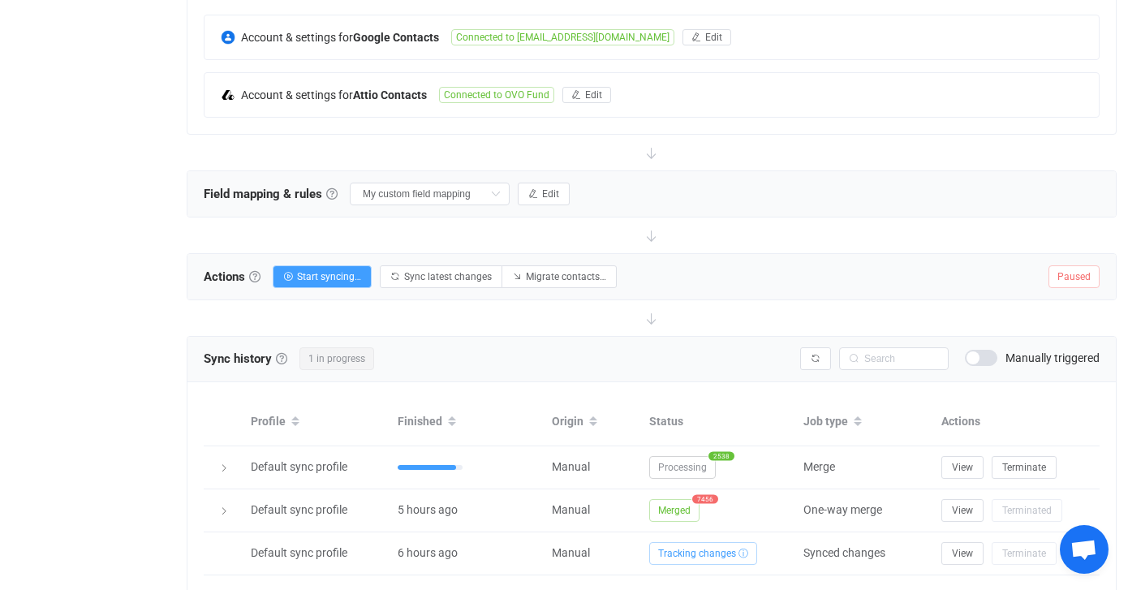
scroll to position [455, 0]
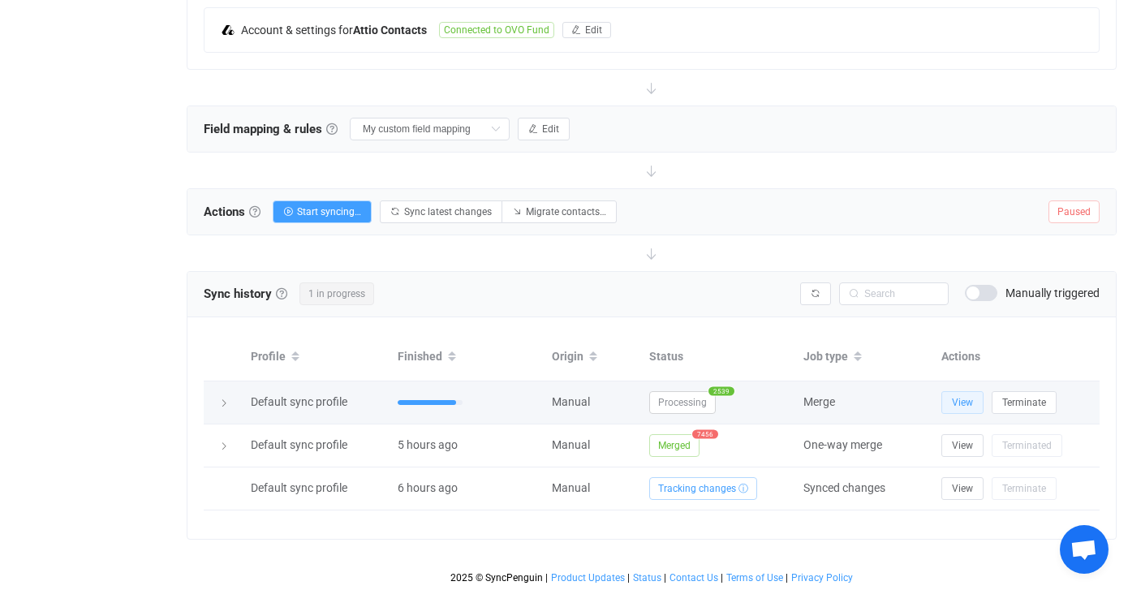
click at [969, 401] on span "View" at bounding box center [962, 402] width 21 height 11
click at [961, 397] on span "View" at bounding box center [962, 402] width 21 height 11
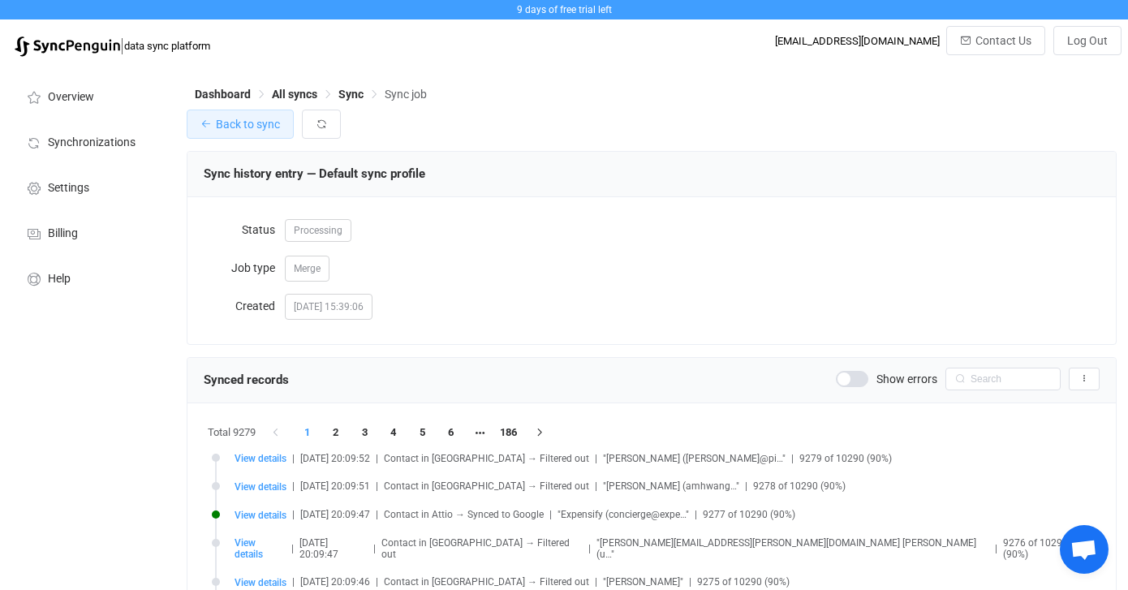
click at [249, 126] on span "Back to sync" at bounding box center [248, 124] width 64 height 13
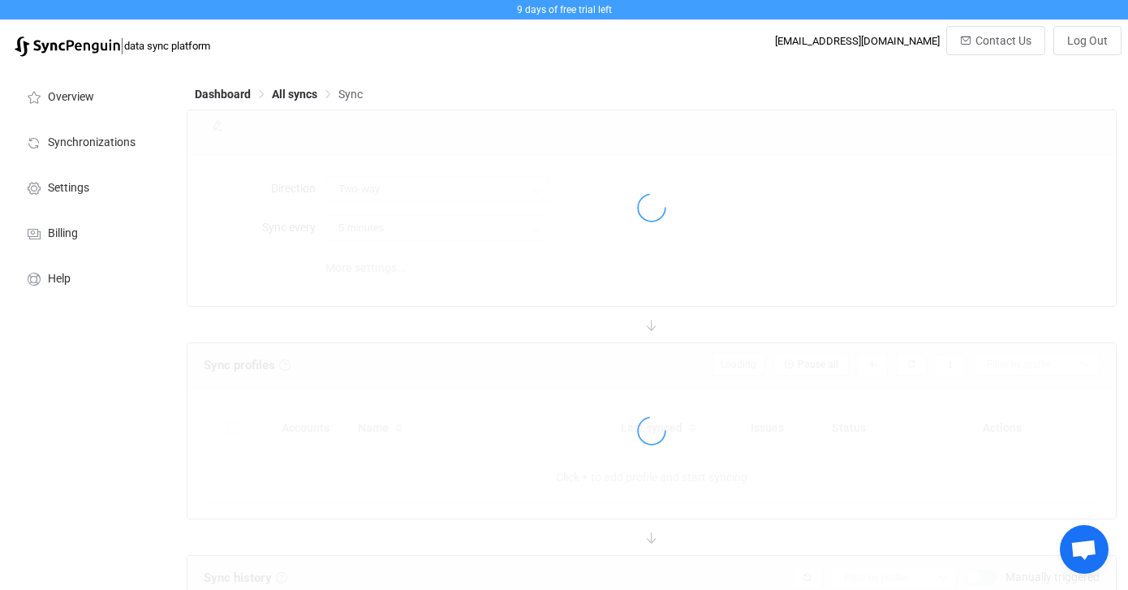
type input "15 minutes"
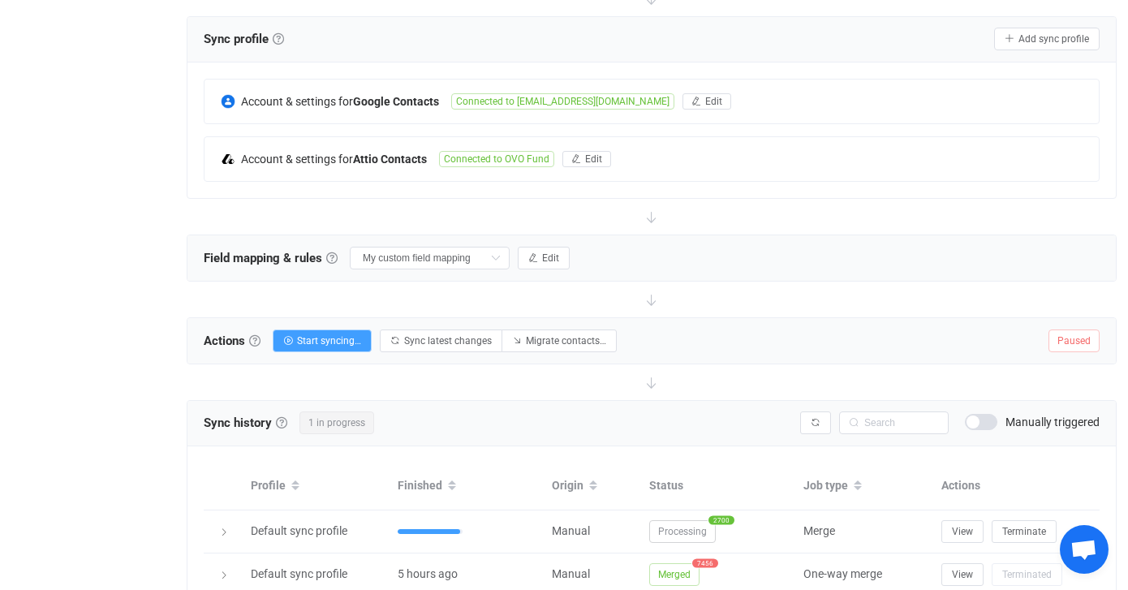
scroll to position [455, 0]
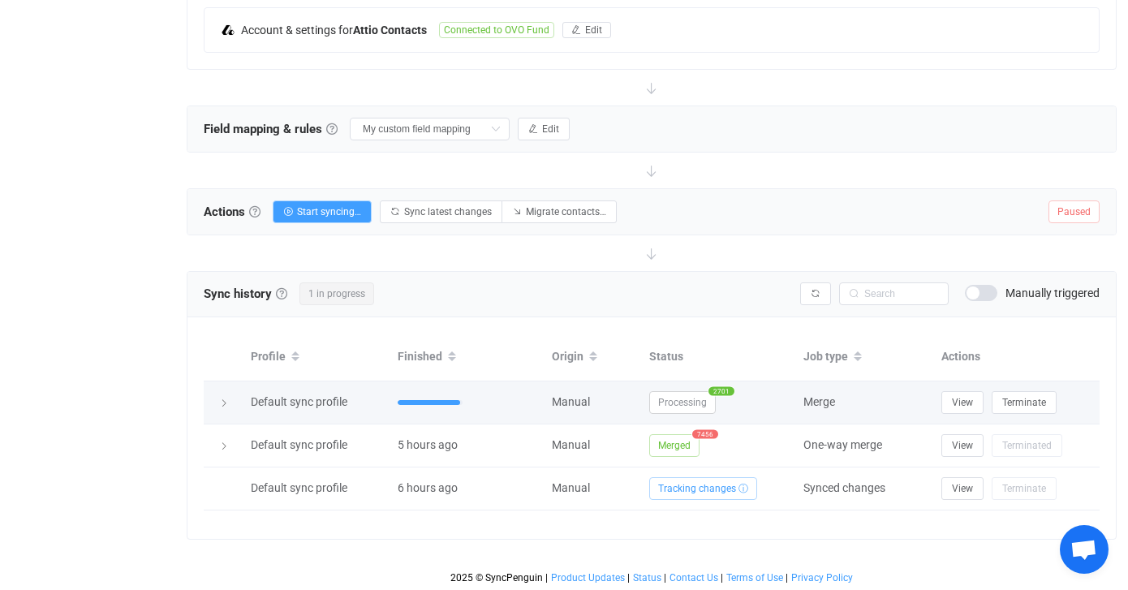
click at [222, 402] on icon at bounding box center [224, 403] width 10 height 10
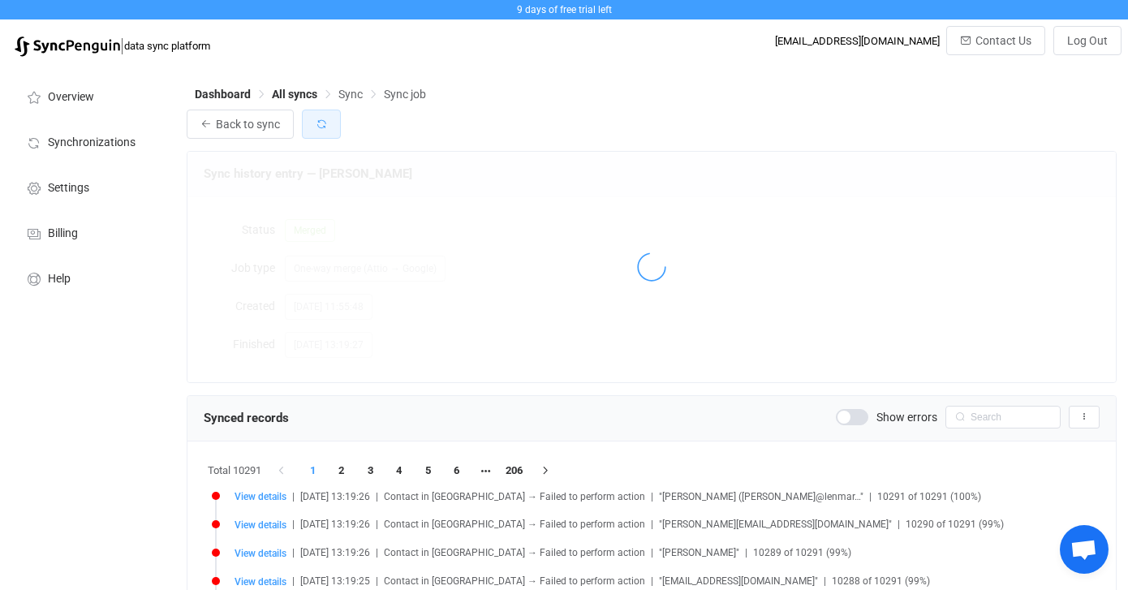
click at [327, 127] on button "button" at bounding box center [321, 124] width 39 height 29
click at [1084, 424] on button "button" at bounding box center [1084, 417] width 31 height 23
click at [256, 493] on span "View details" at bounding box center [261, 496] width 52 height 11
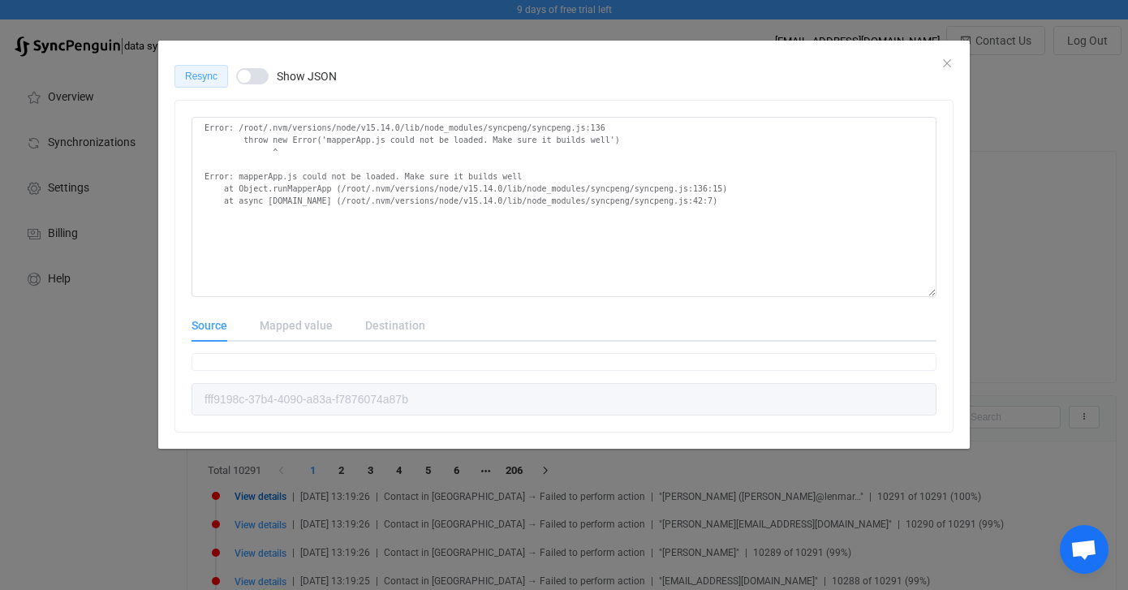
click at [217, 71] on button "Resync" at bounding box center [201, 76] width 54 height 23
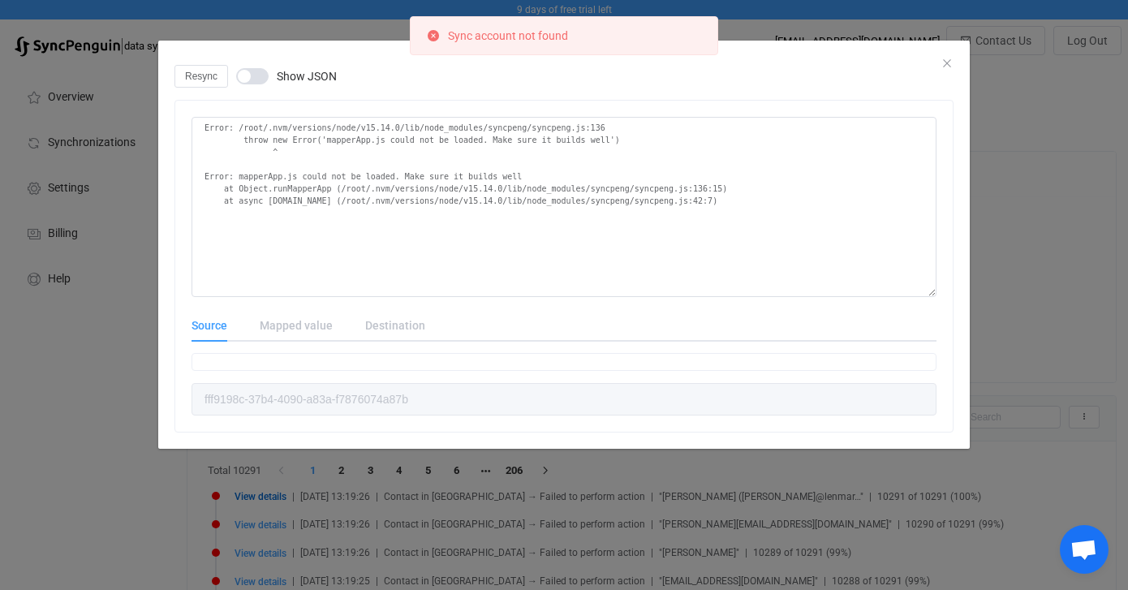
click at [945, 67] on div "Resync Show JSON" at bounding box center [563, 76] width 779 height 23
click at [946, 64] on icon "Close" at bounding box center [946, 63] width 13 height 13
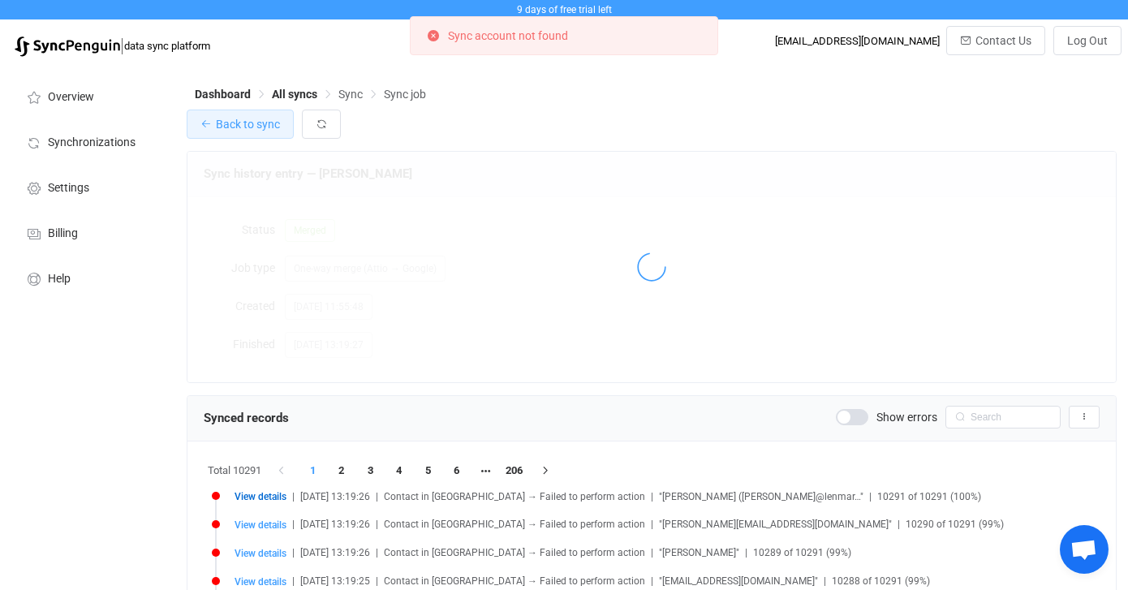
click at [235, 127] on span "Back to sync" at bounding box center [248, 124] width 64 height 13
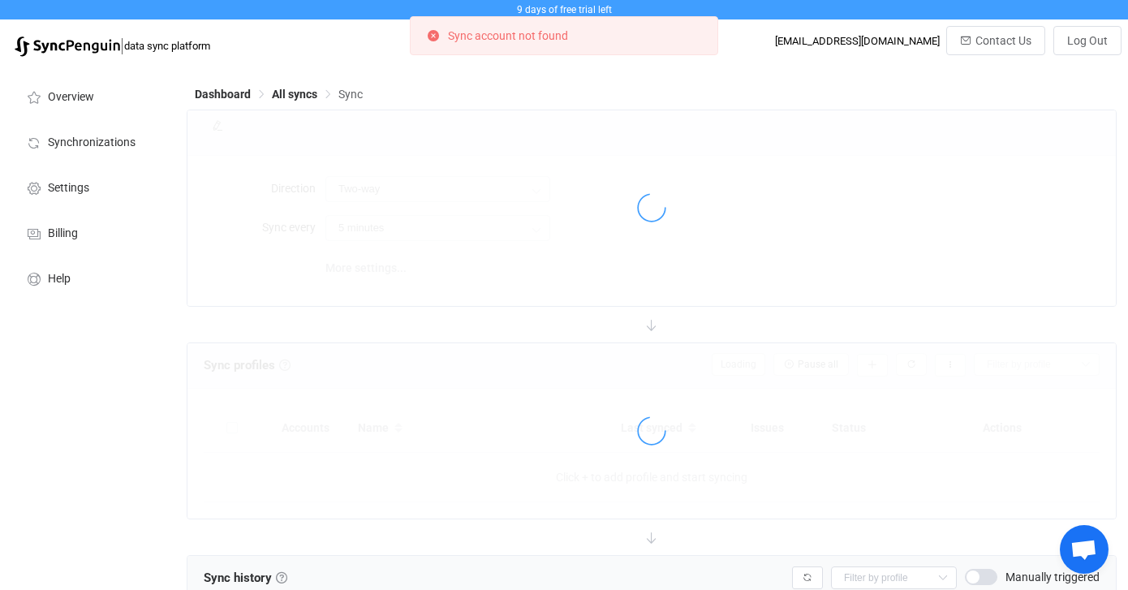
type input "15 minutes"
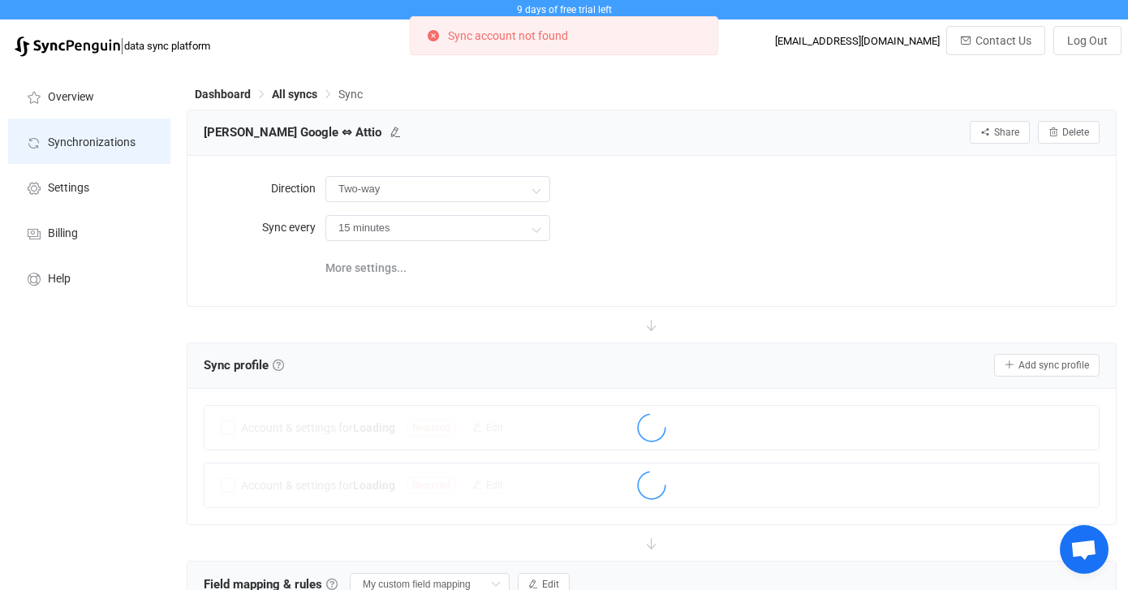
click at [91, 146] on span "Synchronizations" at bounding box center [92, 142] width 88 height 13
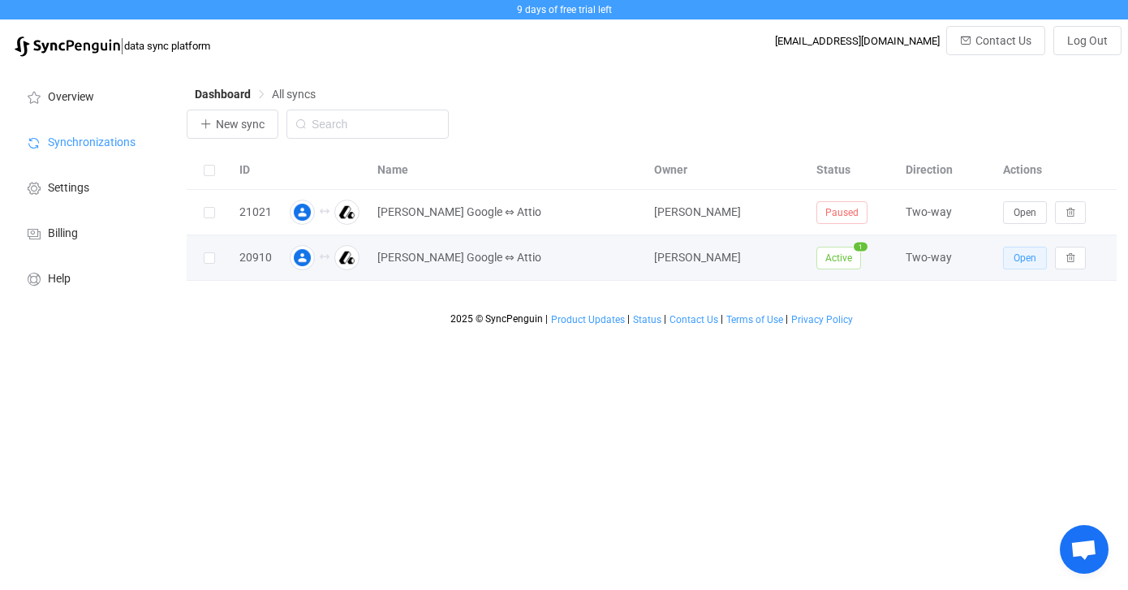
click at [1016, 266] on button "Open" at bounding box center [1025, 258] width 44 height 23
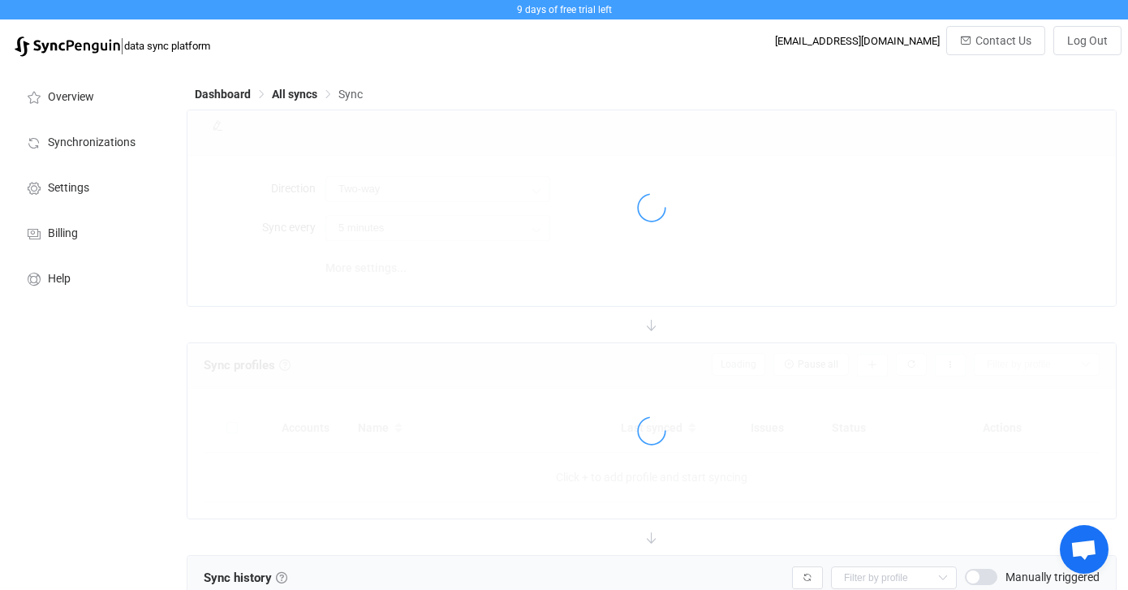
type input "15 minutes"
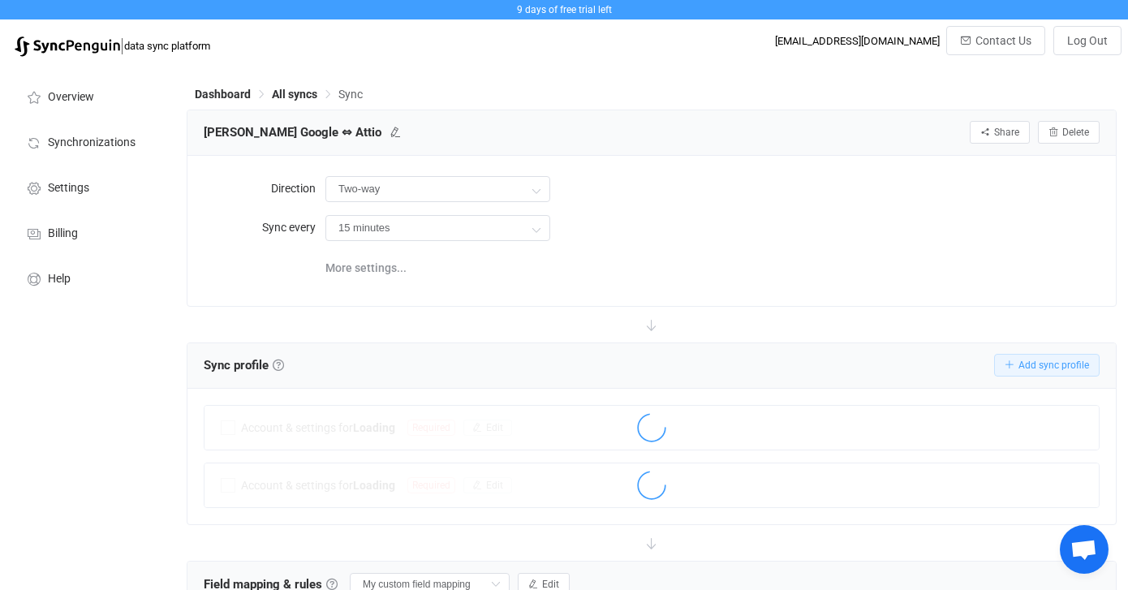
click at [1010, 363] on icon "button" at bounding box center [1010, 365] width 10 height 10
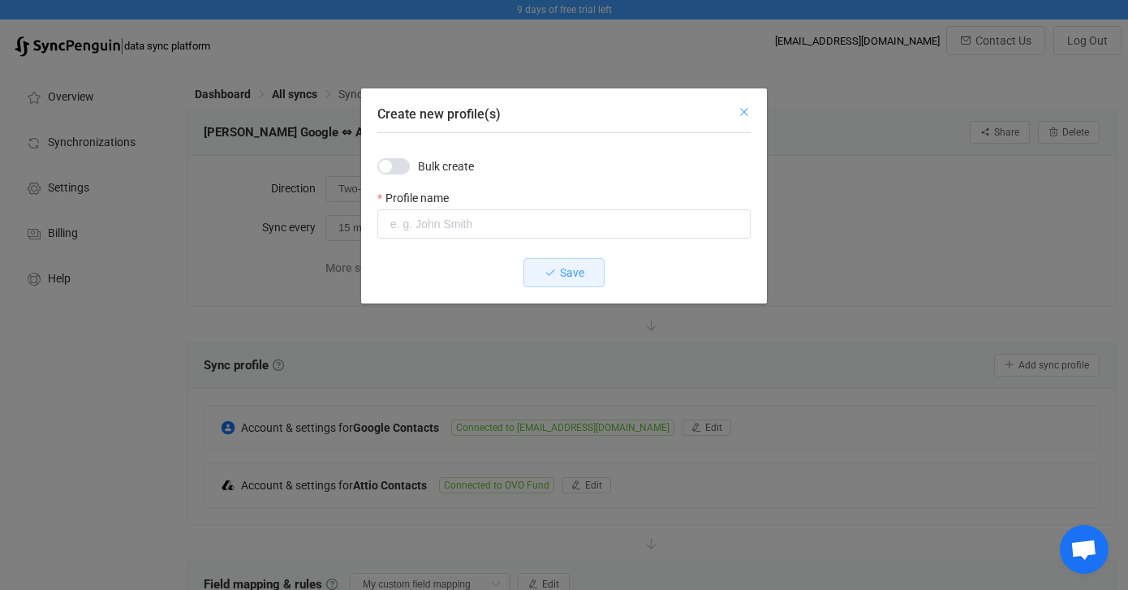
click at [745, 113] on icon "Close" at bounding box center [744, 111] width 13 height 13
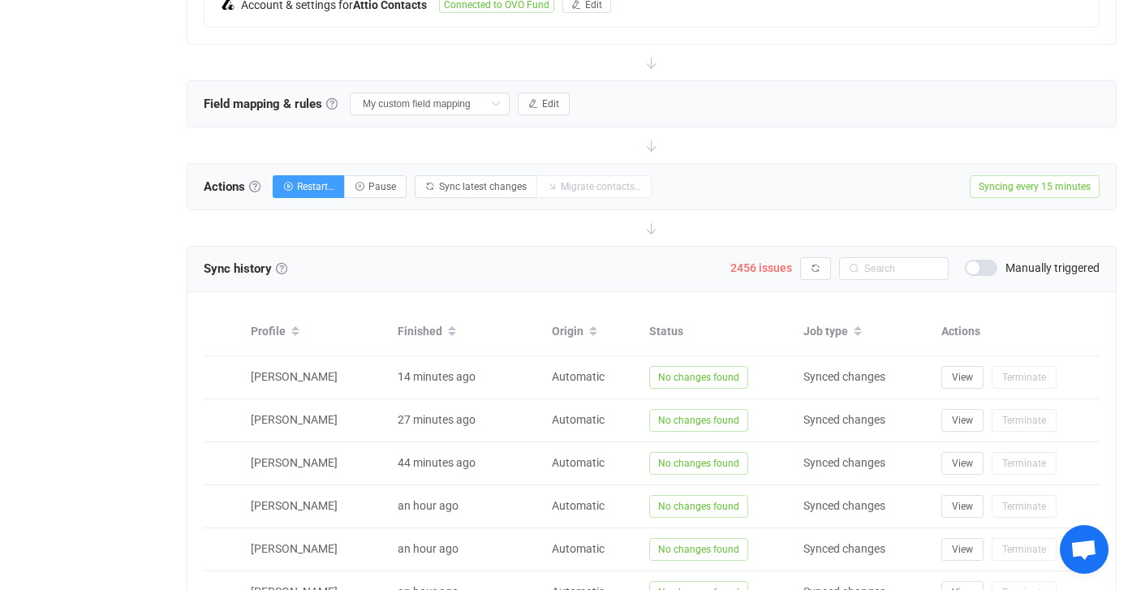
scroll to position [481, 0]
